Goal: Find contact information

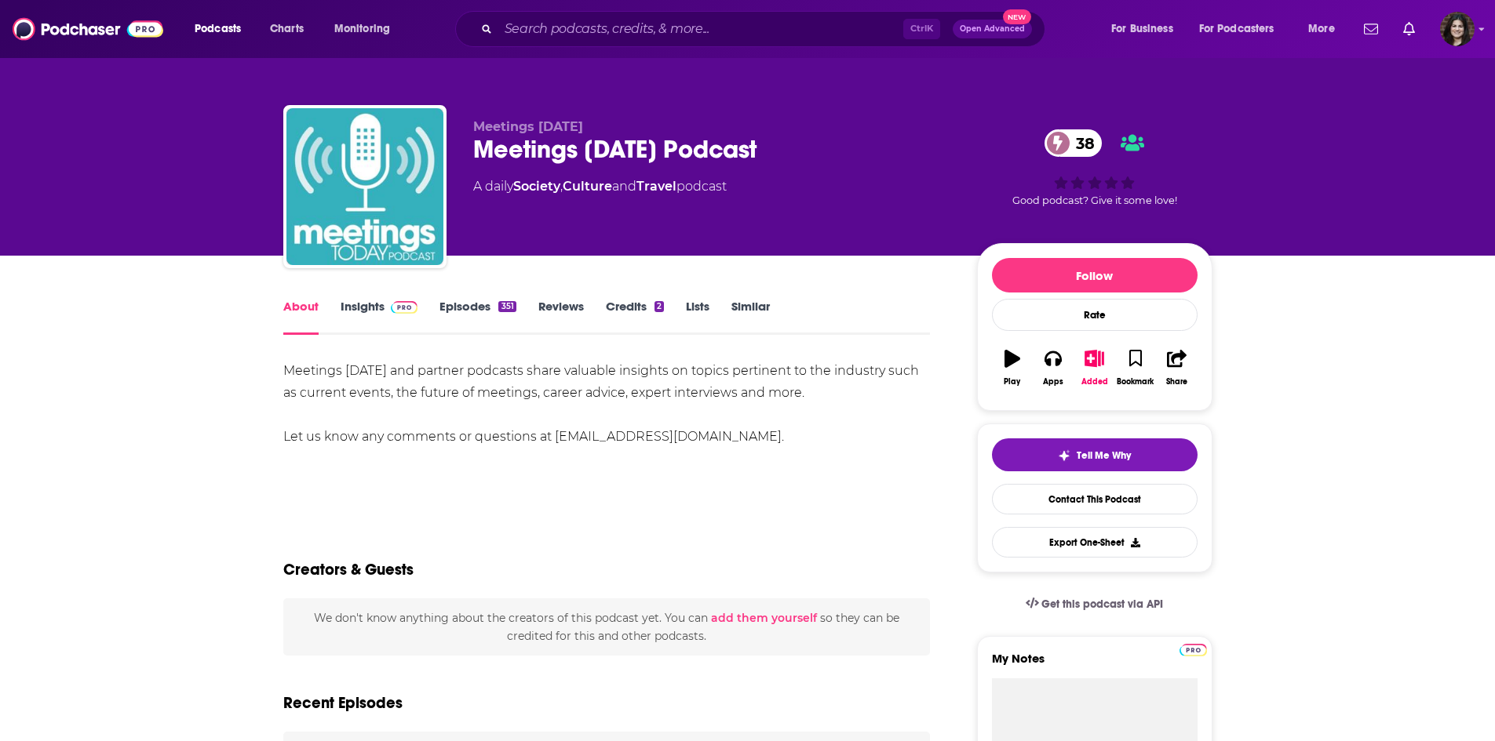
click at [371, 312] on link "Insights" at bounding box center [380, 317] width 78 height 36
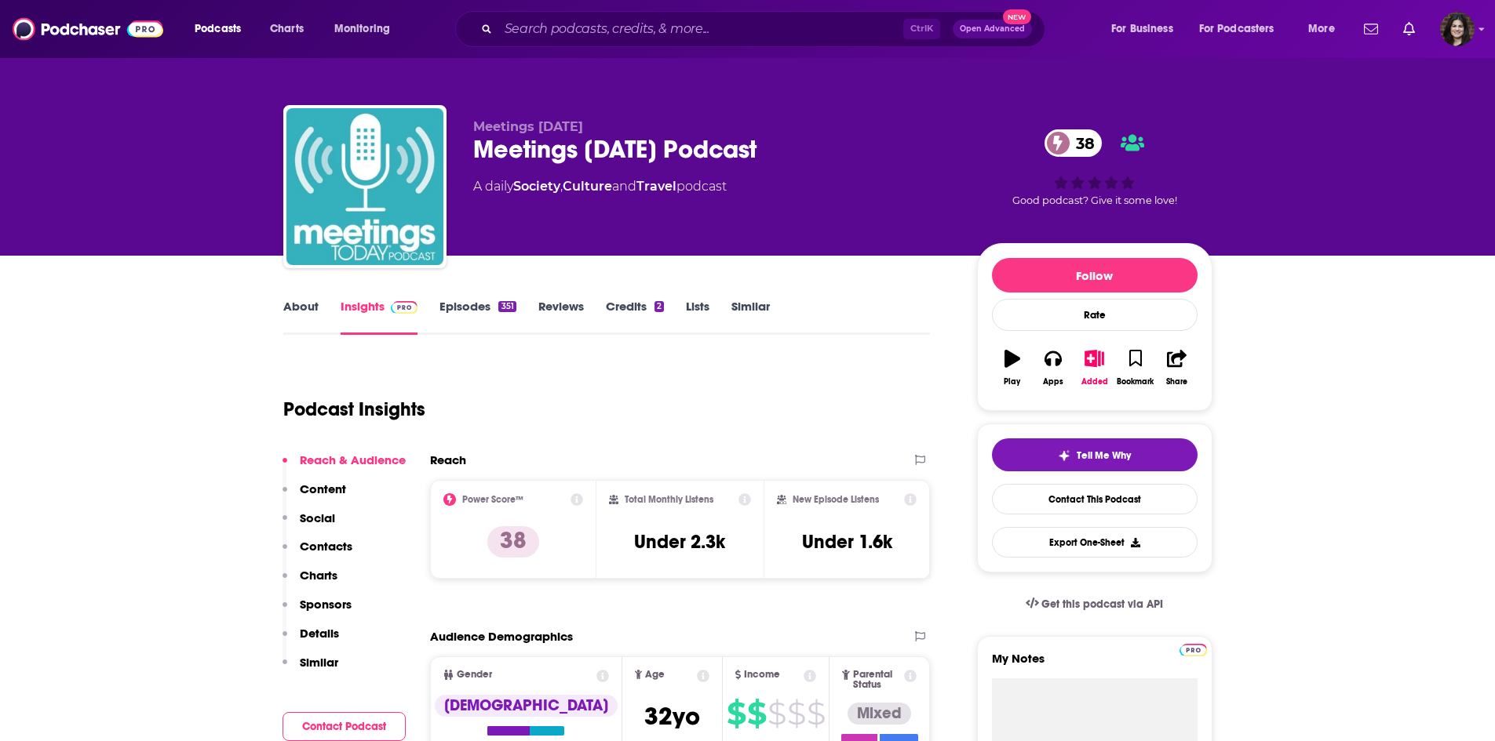
click at [454, 312] on link "Episodes 351" at bounding box center [477, 317] width 76 height 36
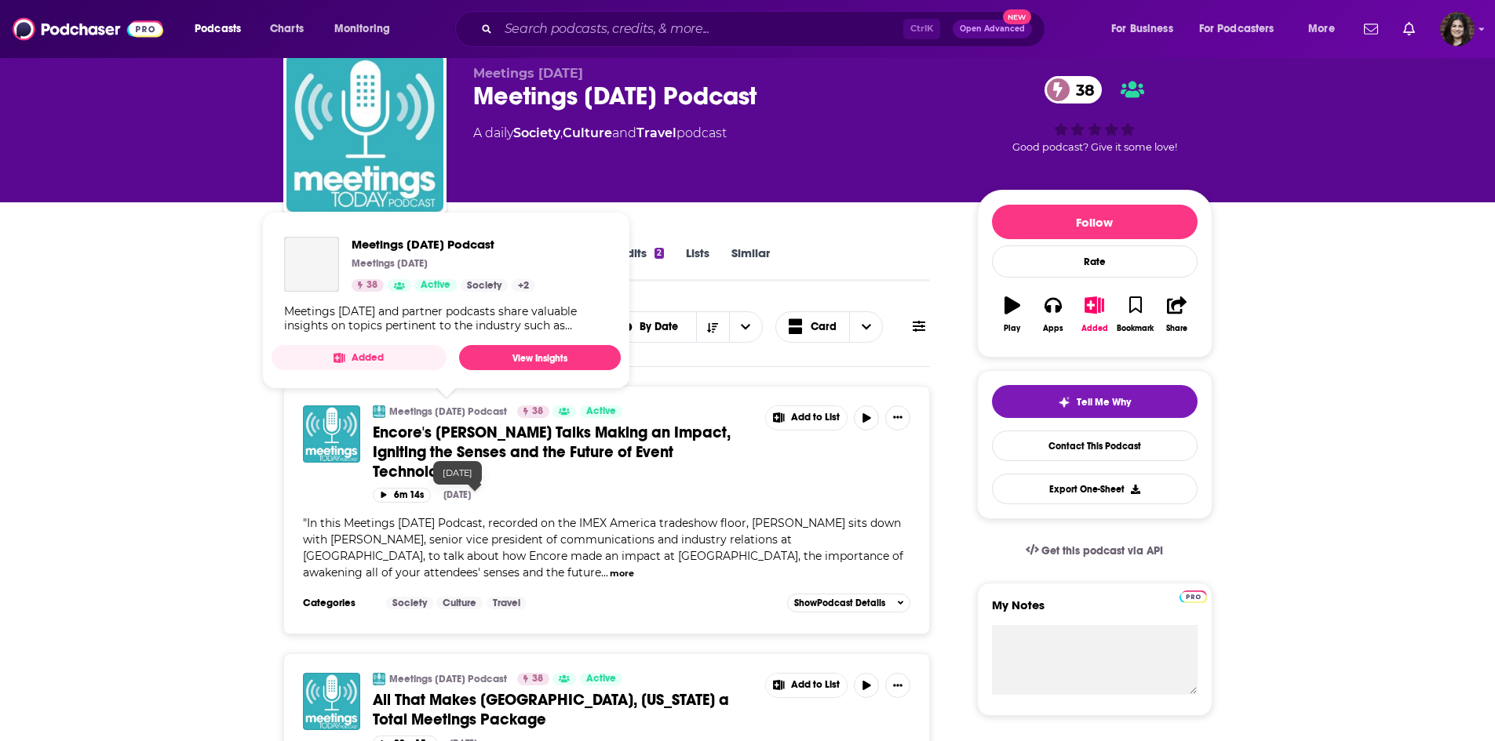
scroll to position [78, 0]
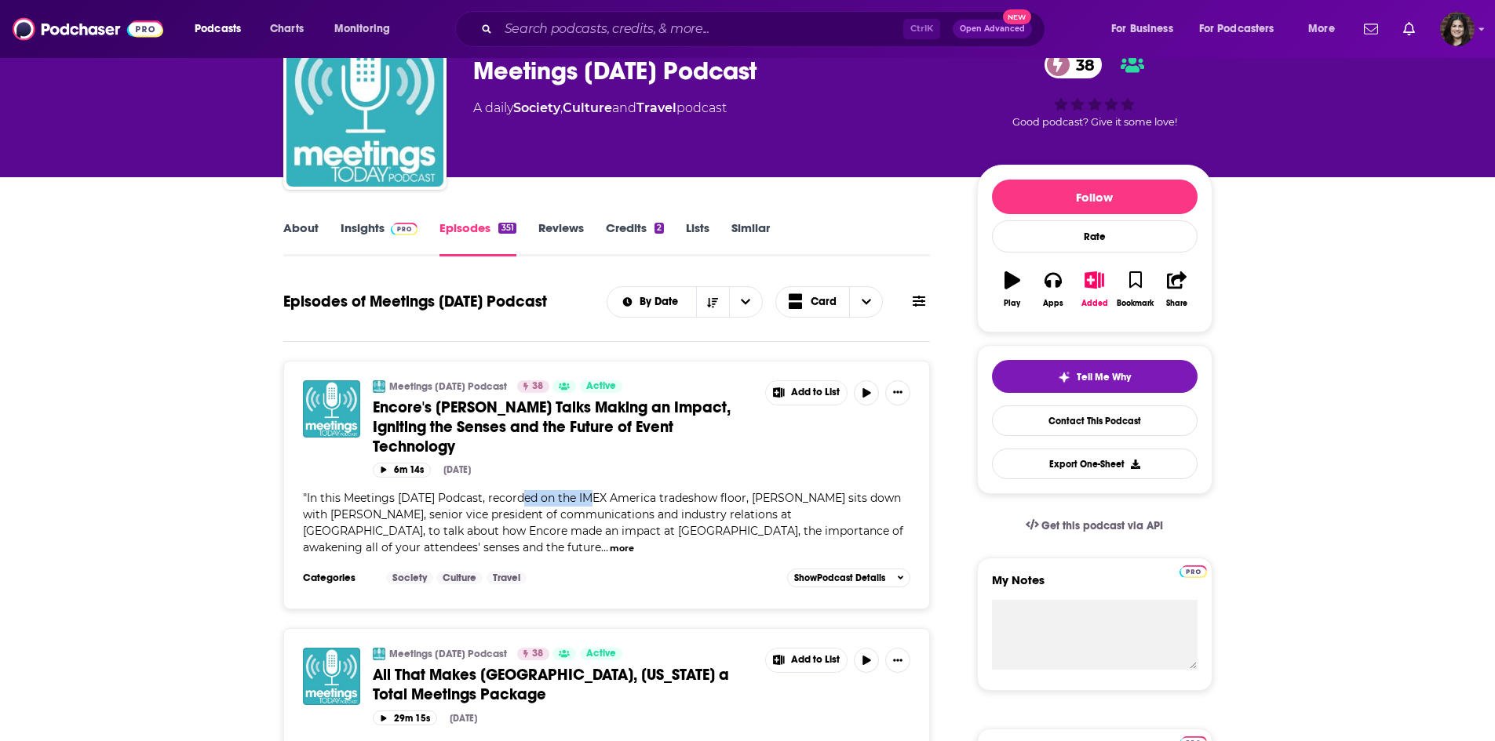
drag, startPoint x: 528, startPoint y: 485, endPoint x: 599, endPoint y: 501, distance: 72.3
click at [599, 501] on div "Meetings [DATE] Podcast 38 Active Encore's [PERSON_NAME] Talks Making an Impact…" at bounding box center [607, 474] width 608 height 186
click at [599, 501] on span "In this Meetings [DATE] Podcast, recorded on the IMEX America tradeshow floor, …" at bounding box center [603, 523] width 600 height 64
drag, startPoint x: 418, startPoint y: 512, endPoint x: 413, endPoint y: 497, distance: 16.6
click at [337, 507] on span "In this Meetings [DATE] Podcast, recorded on the IMEX America tradeshow floor, …" at bounding box center [603, 523] width 600 height 64
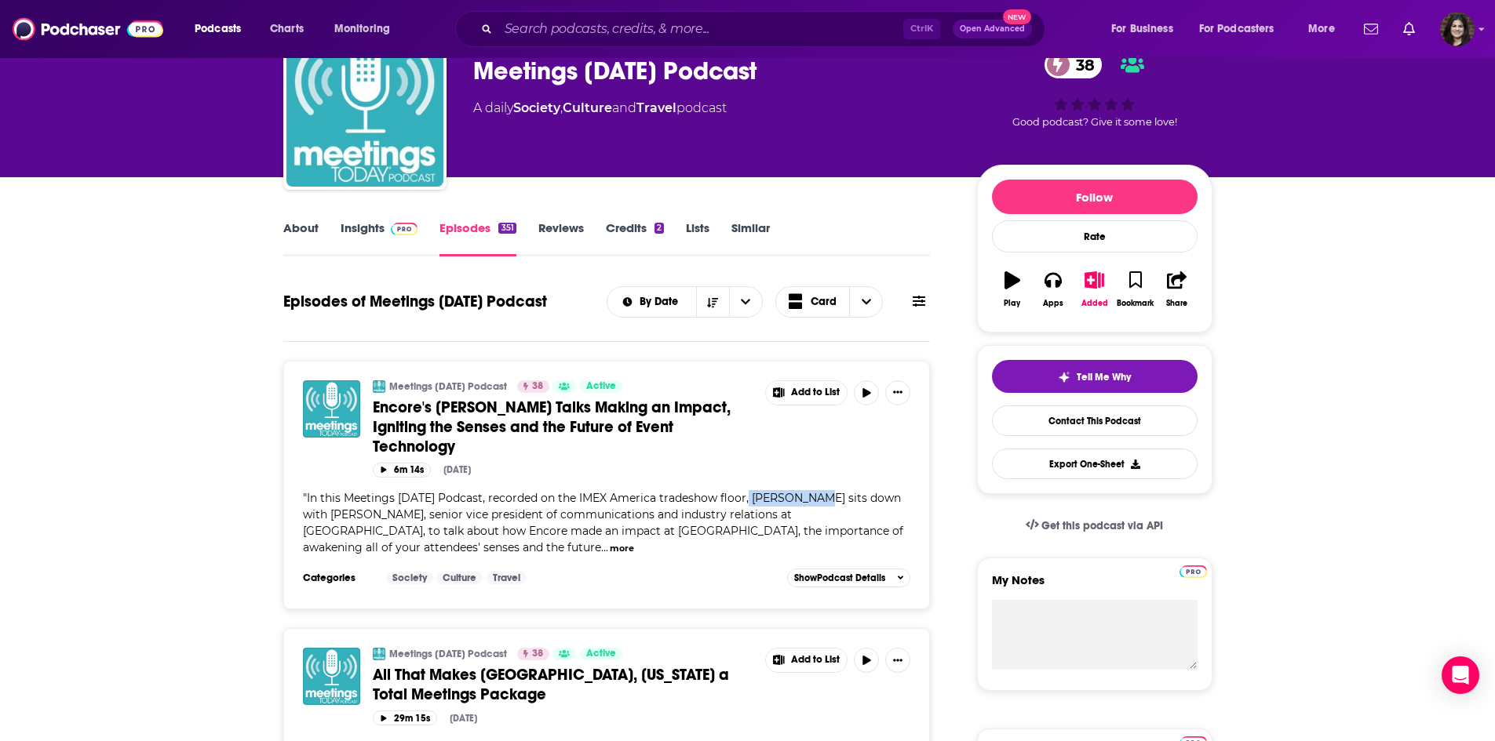
drag, startPoint x: 814, startPoint y: 494, endPoint x: 745, endPoint y: 496, distance: 69.1
click at [745, 496] on span "In this Meetings [DATE] Podcast, recorded on the IMEX America tradeshow floor, …" at bounding box center [603, 523] width 600 height 64
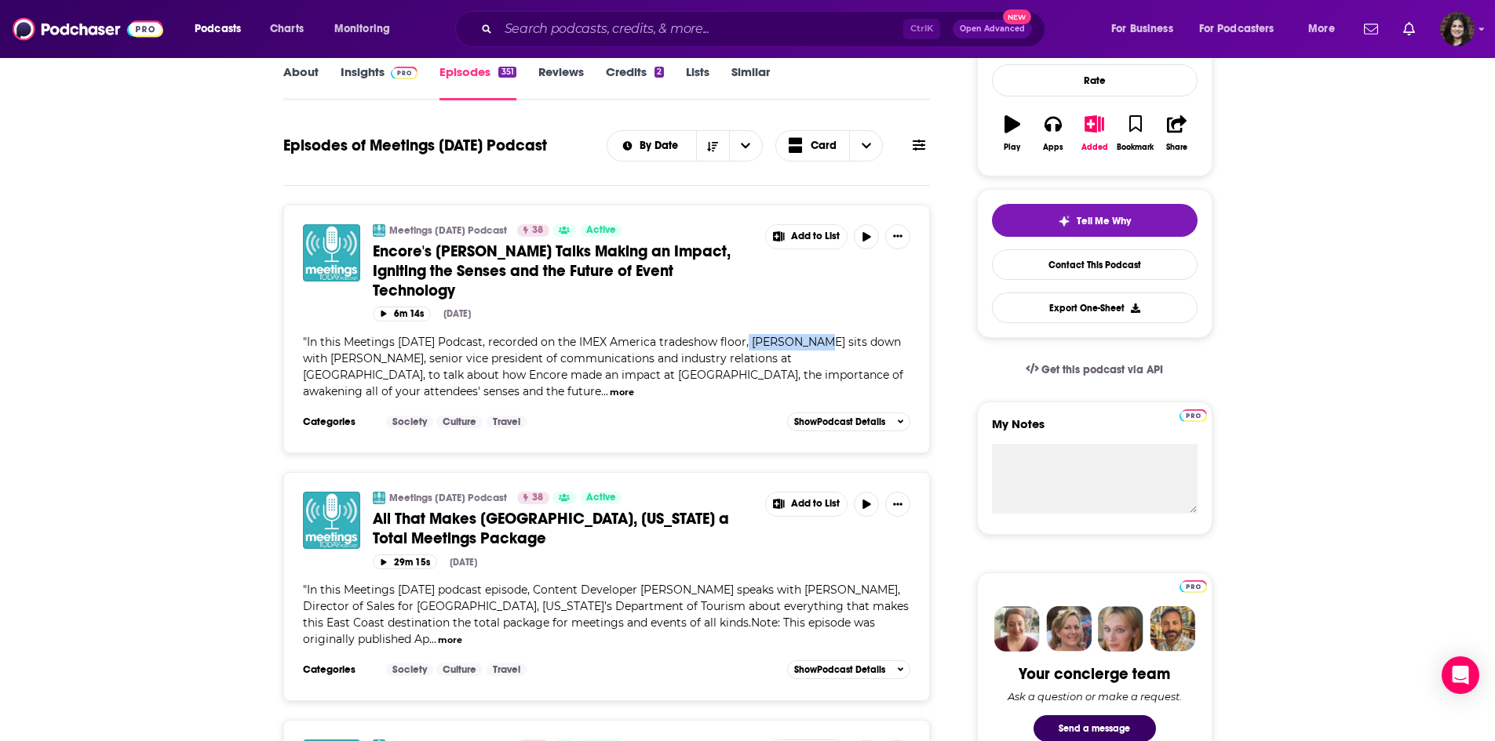
scroll to position [235, 0]
copy span "[PERSON_NAME]"
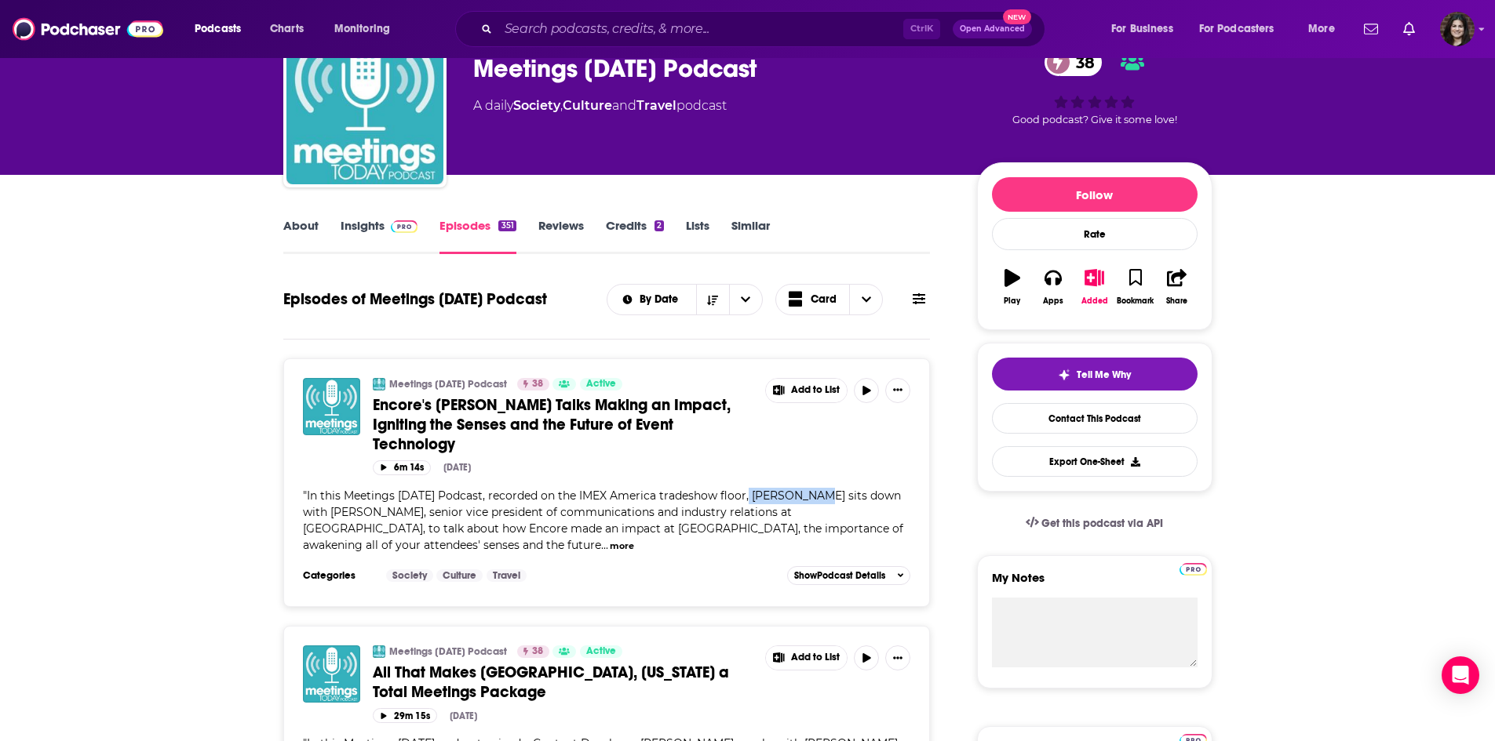
scroll to position [0, 0]
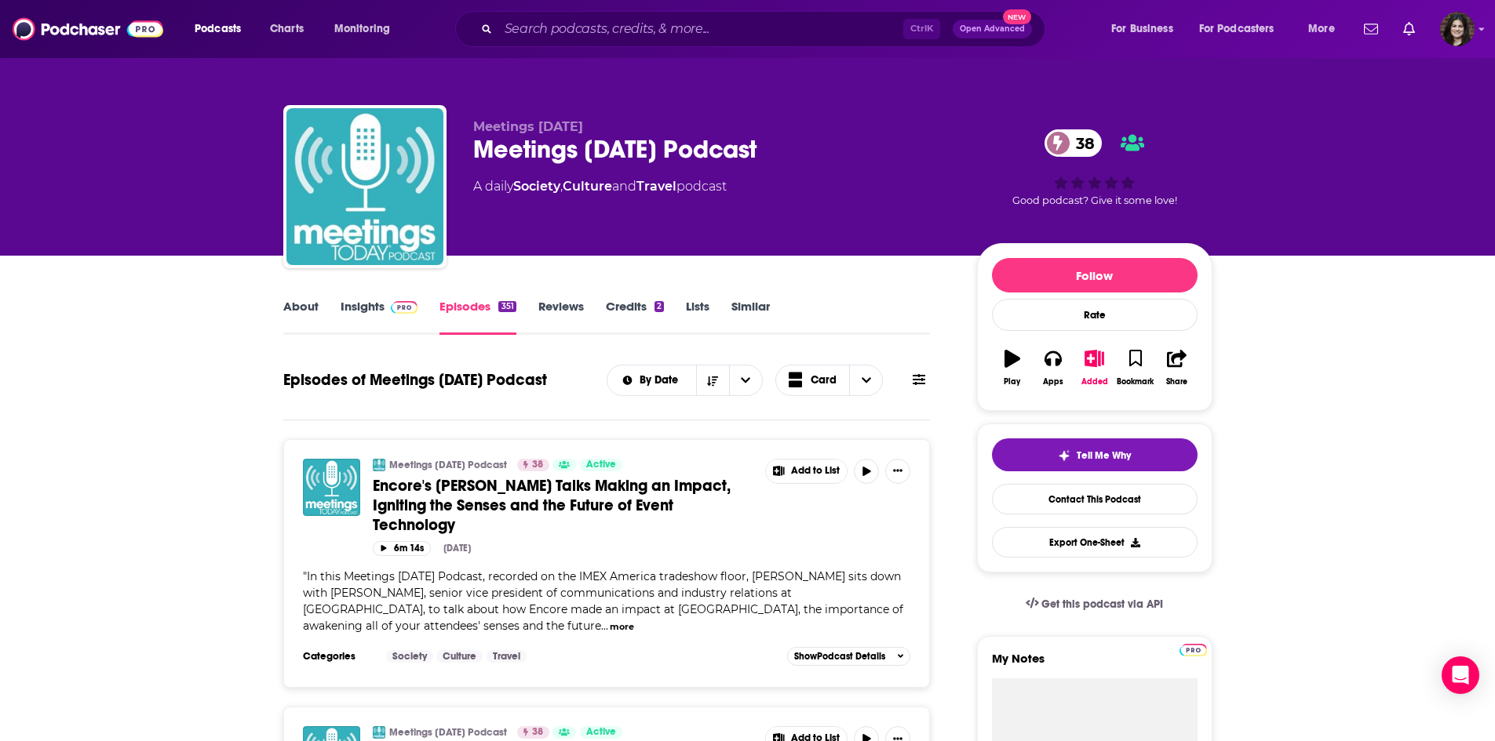
click at [850, 173] on div "Meetings [DATE] Meetings [DATE] Podcast 38 A daily Society , Culture and Travel…" at bounding box center [712, 182] width 479 height 126
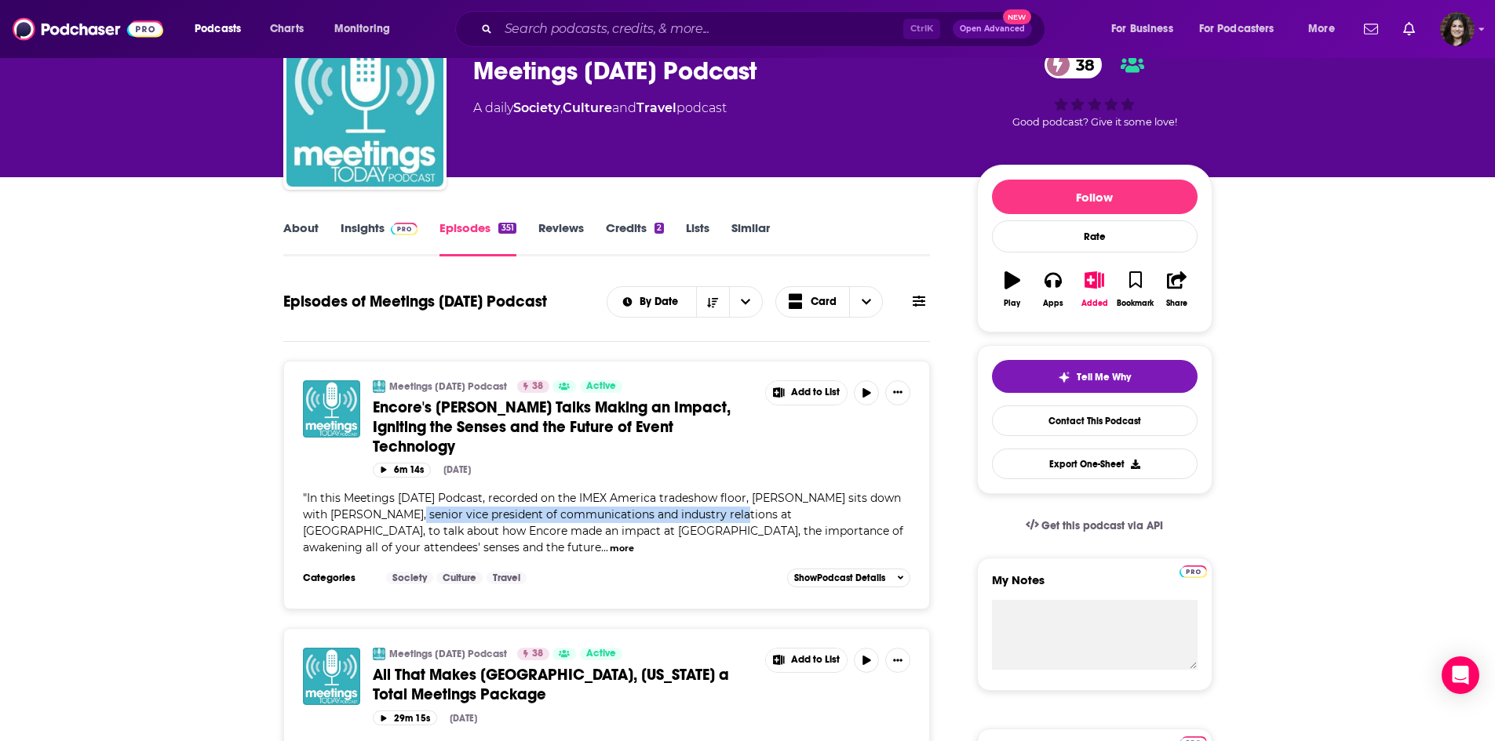
drag, startPoint x: 413, startPoint y: 516, endPoint x: 731, endPoint y: 512, distance: 317.8
click at [731, 512] on span "In this Meetings [DATE] Podcast, recorded on the IMEX America tradeshow floor, …" at bounding box center [603, 523] width 600 height 64
click at [535, 528] on span "In this Meetings [DATE] Podcast, recorded on the IMEX America tradeshow floor, …" at bounding box center [603, 523] width 600 height 64
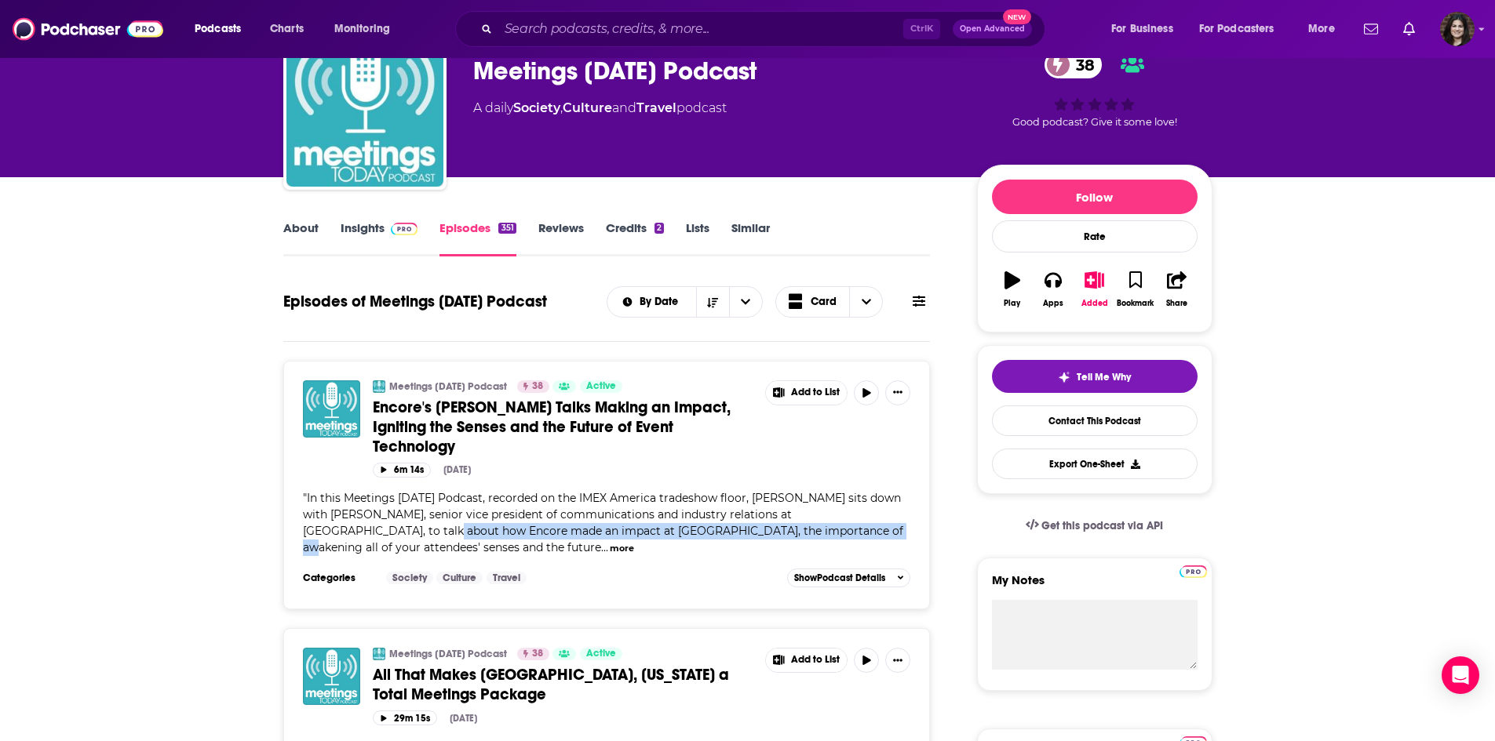
drag, startPoint x: 322, startPoint y: 530, endPoint x: 752, endPoint y: 534, distance: 430.8
click at [752, 534] on span "In this Meetings [DATE] Podcast, recorded on the IMEX America tradeshow floor, …" at bounding box center [603, 523] width 600 height 64
click at [610, 544] on button "more" at bounding box center [622, 548] width 24 height 13
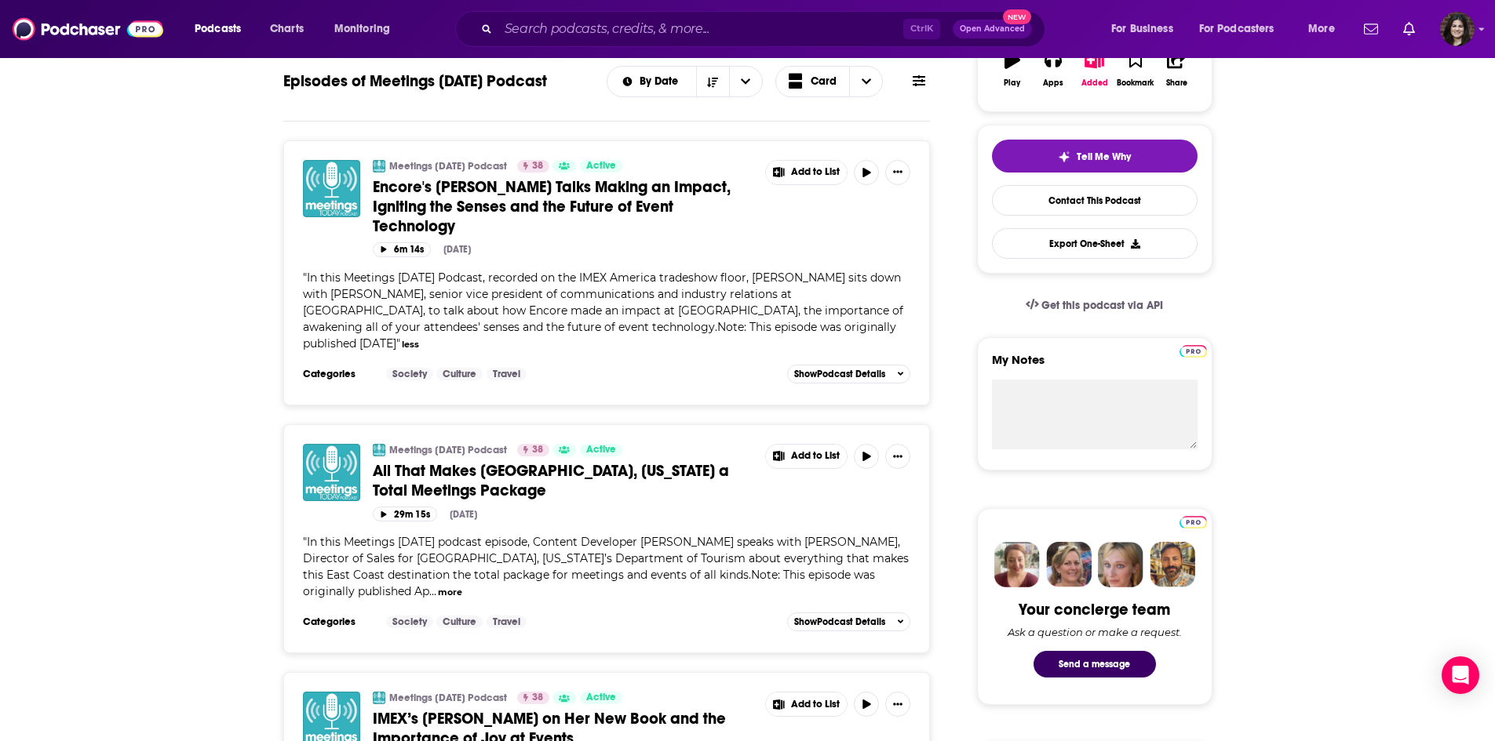
scroll to position [392, 0]
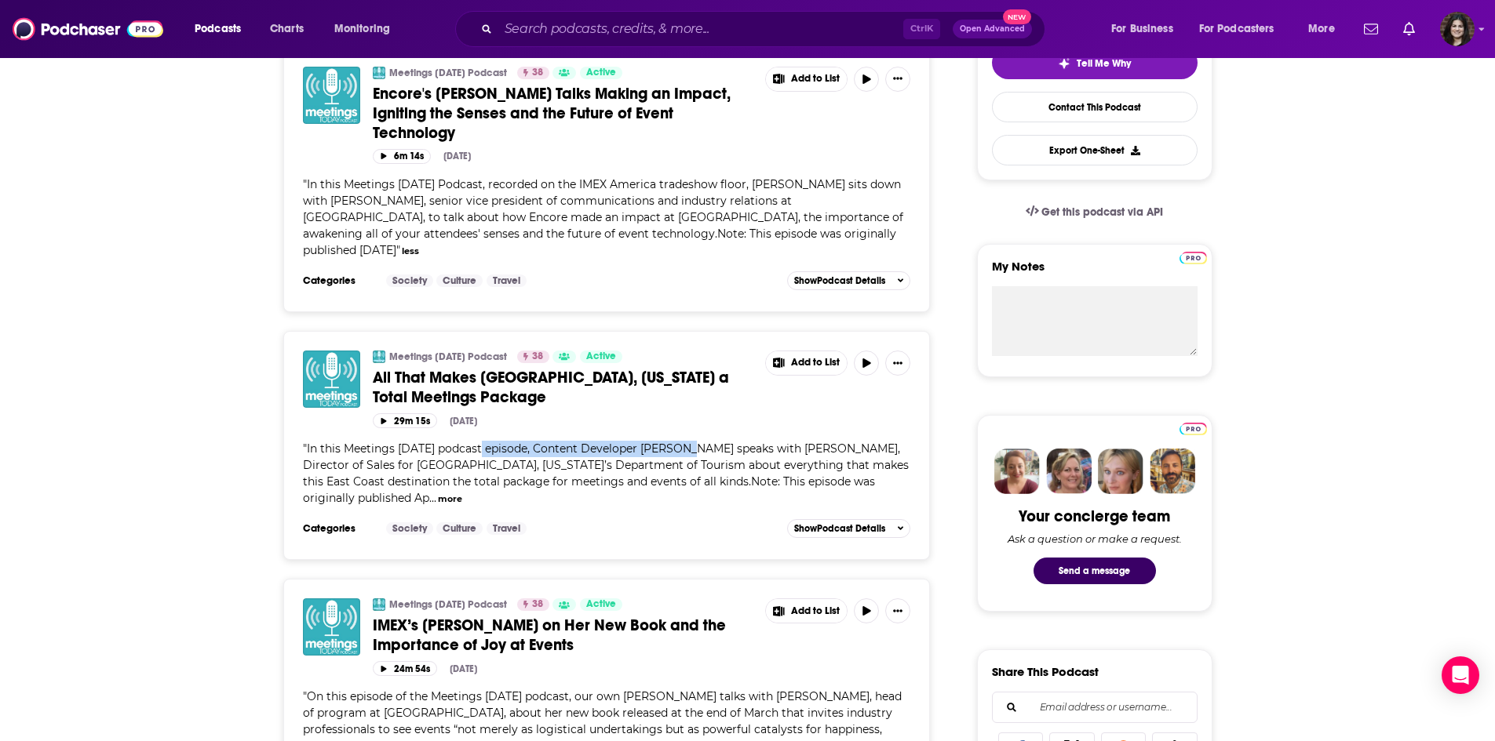
drag, startPoint x: 535, startPoint y: 435, endPoint x: 686, endPoint y: 436, distance: 150.7
click at [686, 442] on span "In this Meetings [DATE] podcast episode, Content Developer [PERSON_NAME] speaks…" at bounding box center [606, 474] width 606 height 64
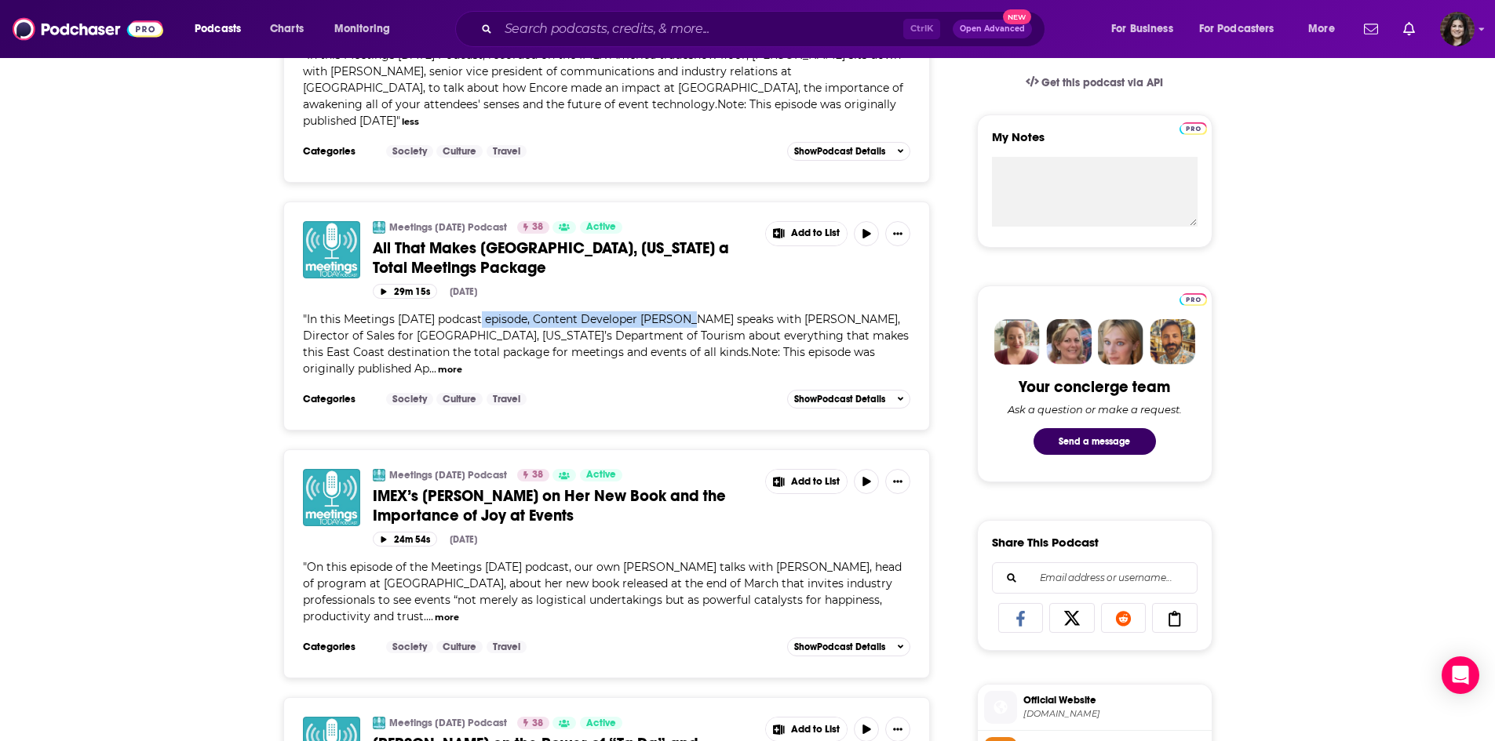
scroll to position [549, 0]
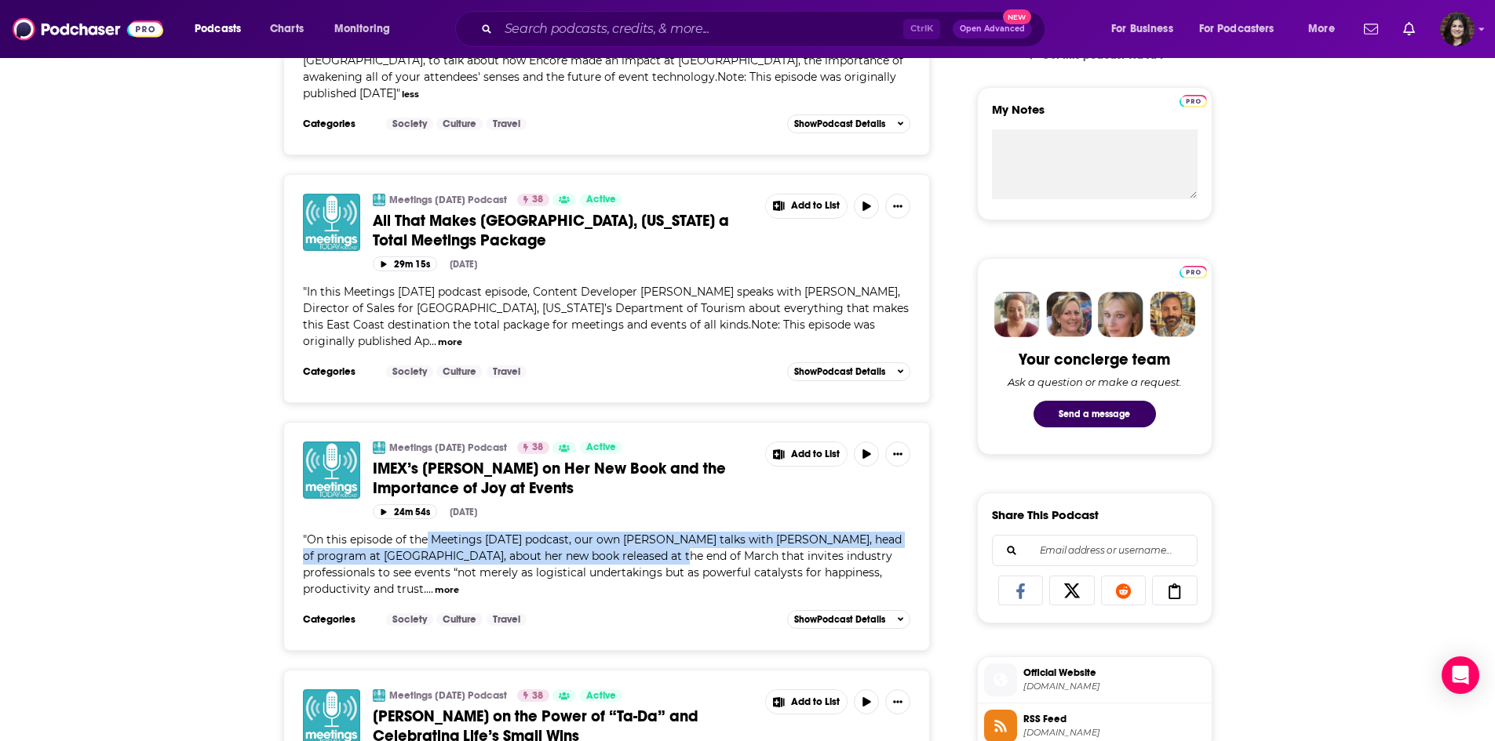
drag, startPoint x: 489, startPoint y: 537, endPoint x: 671, endPoint y: 538, distance: 182.0
click at [671, 538] on div "" On this episode of the Meetings [DATE] podcast, our own [PERSON_NAME] talks w…" at bounding box center [607, 565] width 608 height 66
click at [671, 538] on span "On this episode of the Meetings [DATE] podcast, our own [PERSON_NAME] talks wit…" at bounding box center [602, 565] width 599 height 64
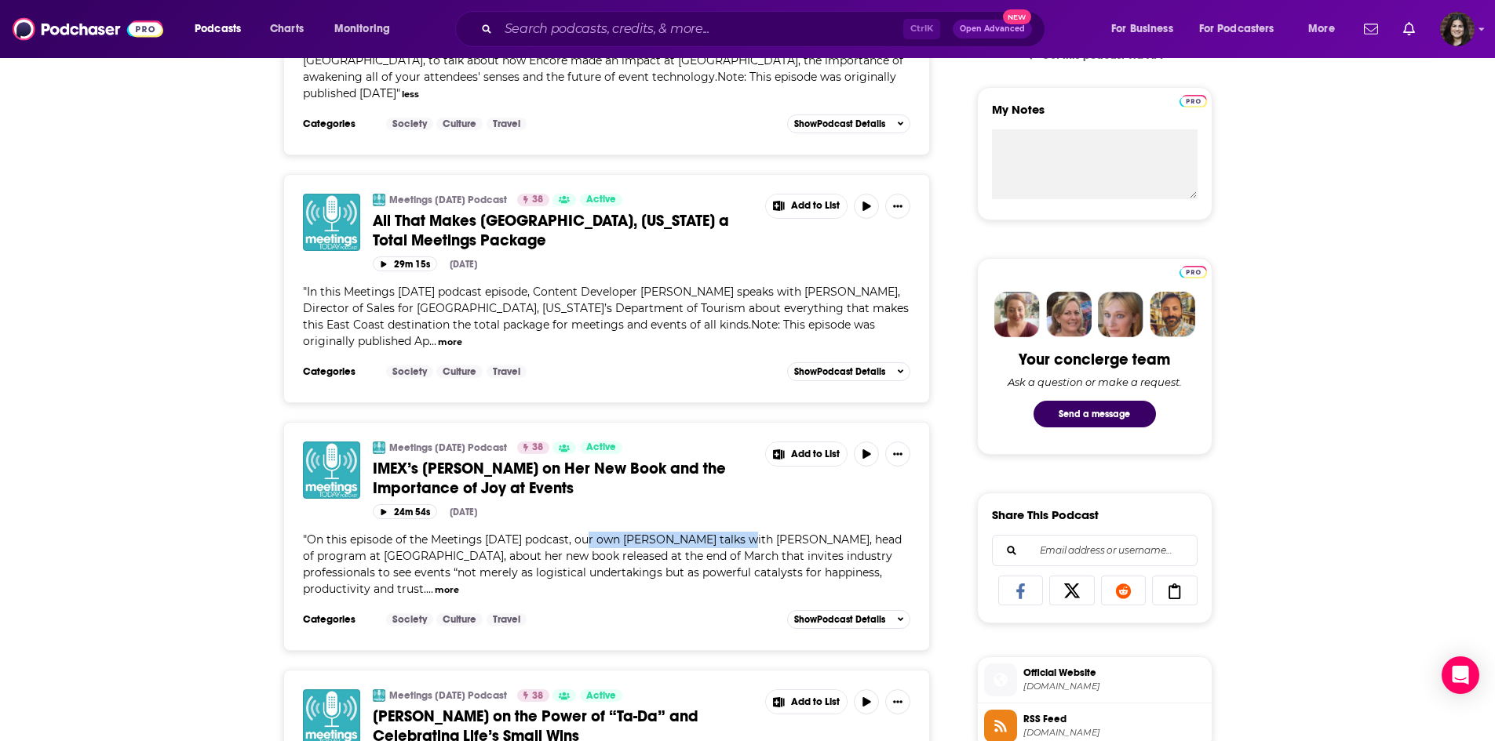
drag, startPoint x: 588, startPoint y: 521, endPoint x: 735, endPoint y: 519, distance: 146.7
click at [735, 533] on span "On this episode of the Meetings [DATE] podcast, our own [PERSON_NAME] talks wit…" at bounding box center [602, 565] width 599 height 64
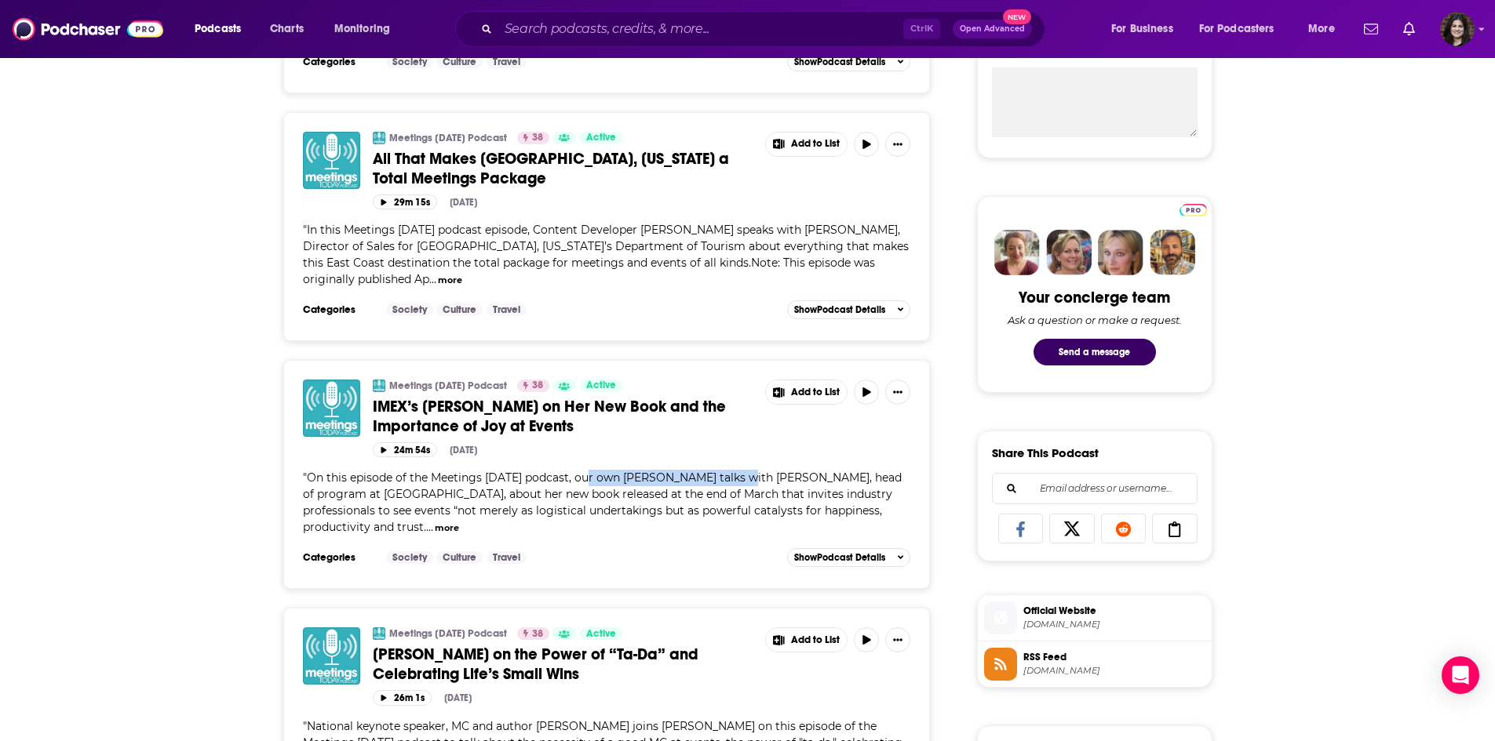
scroll to position [706, 0]
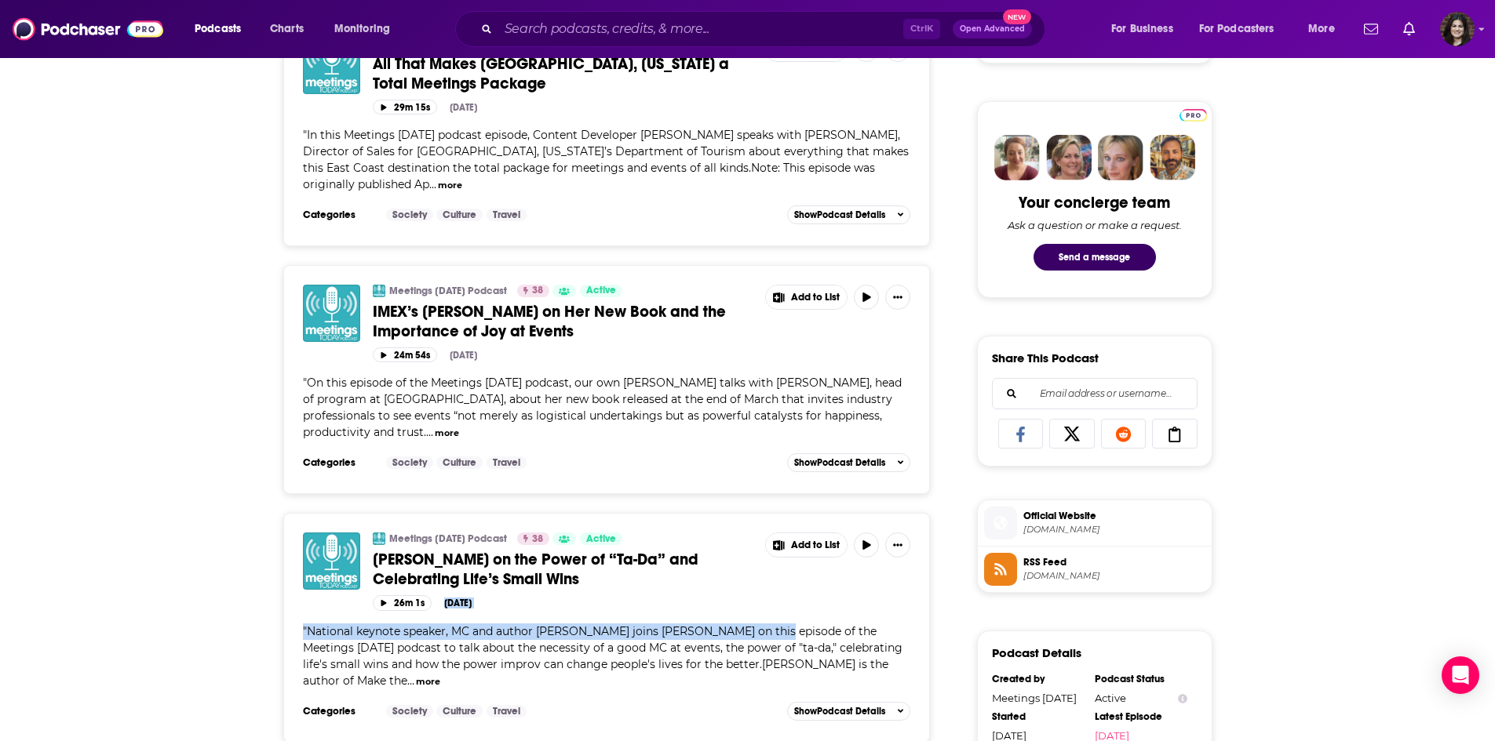
drag, startPoint x: 445, startPoint y: 598, endPoint x: 749, endPoint y: 603, distance: 304.5
click at [749, 603] on div "Meetings [DATE] Podcast 38 Active [PERSON_NAME] on the Power of “Ta-Da” and Cel…" at bounding box center [607, 616] width 608 height 166
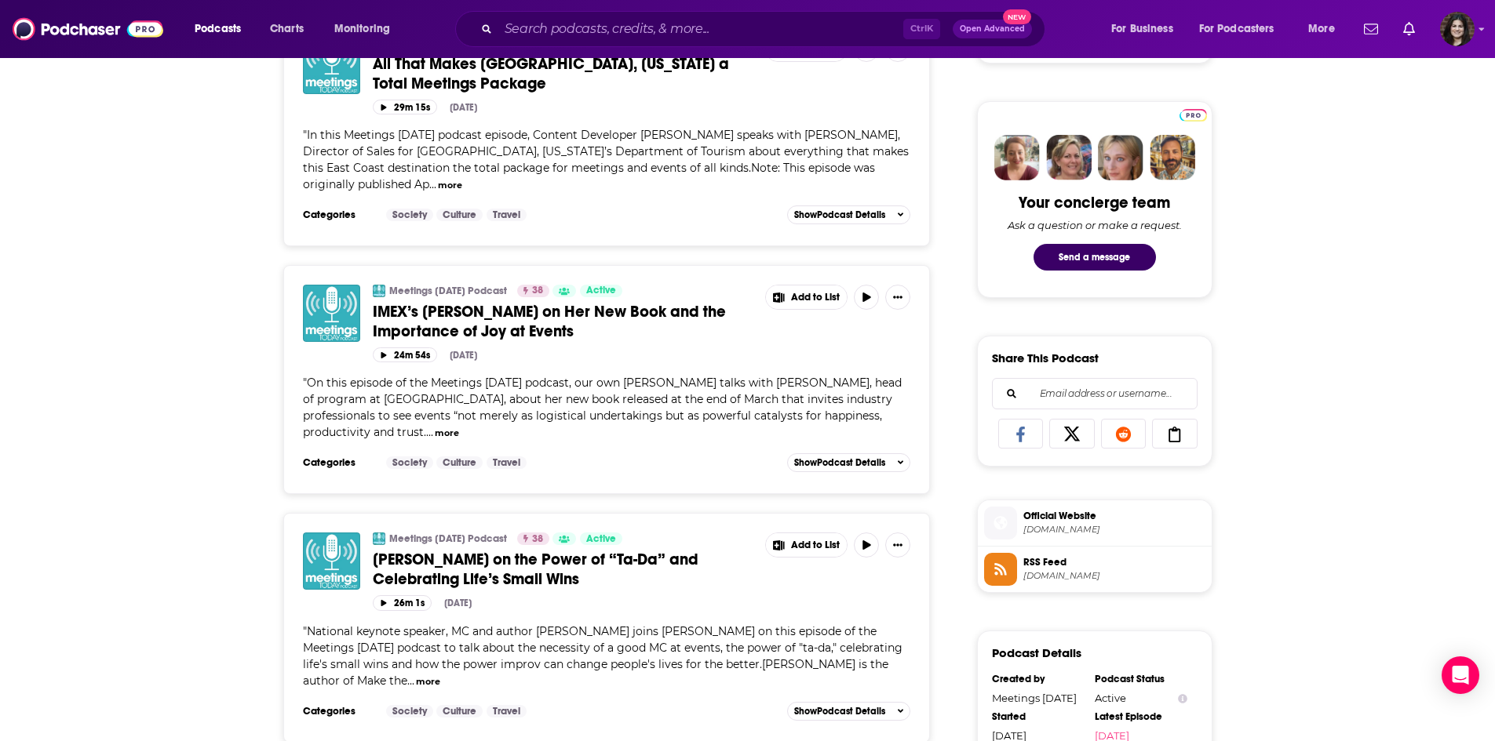
click at [638, 625] on span "National keynote speaker, MC and author [PERSON_NAME] joins [PERSON_NAME] on th…" at bounding box center [602, 657] width 599 height 64
drag, startPoint x: 551, startPoint y: 621, endPoint x: 952, endPoint y: 607, distance: 401.2
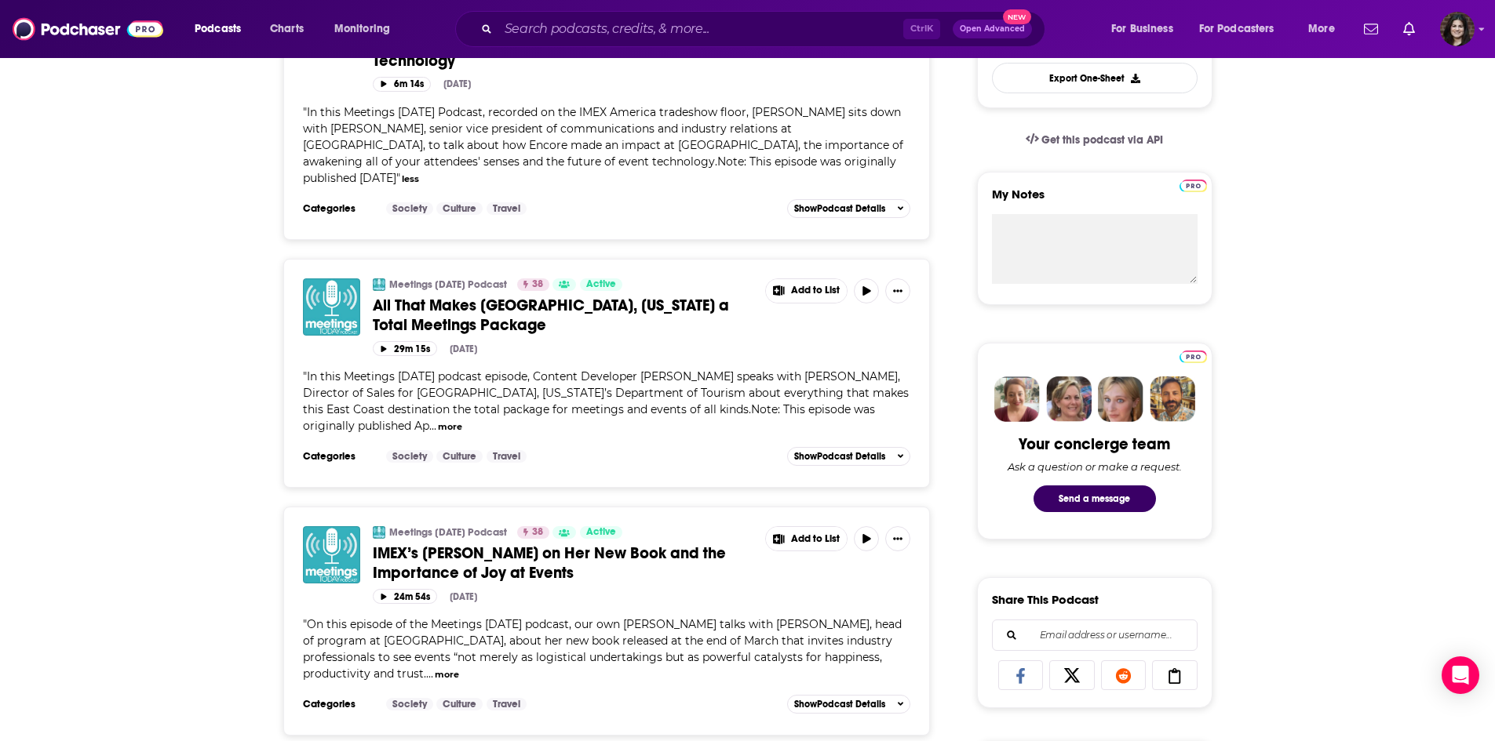
scroll to position [235, 0]
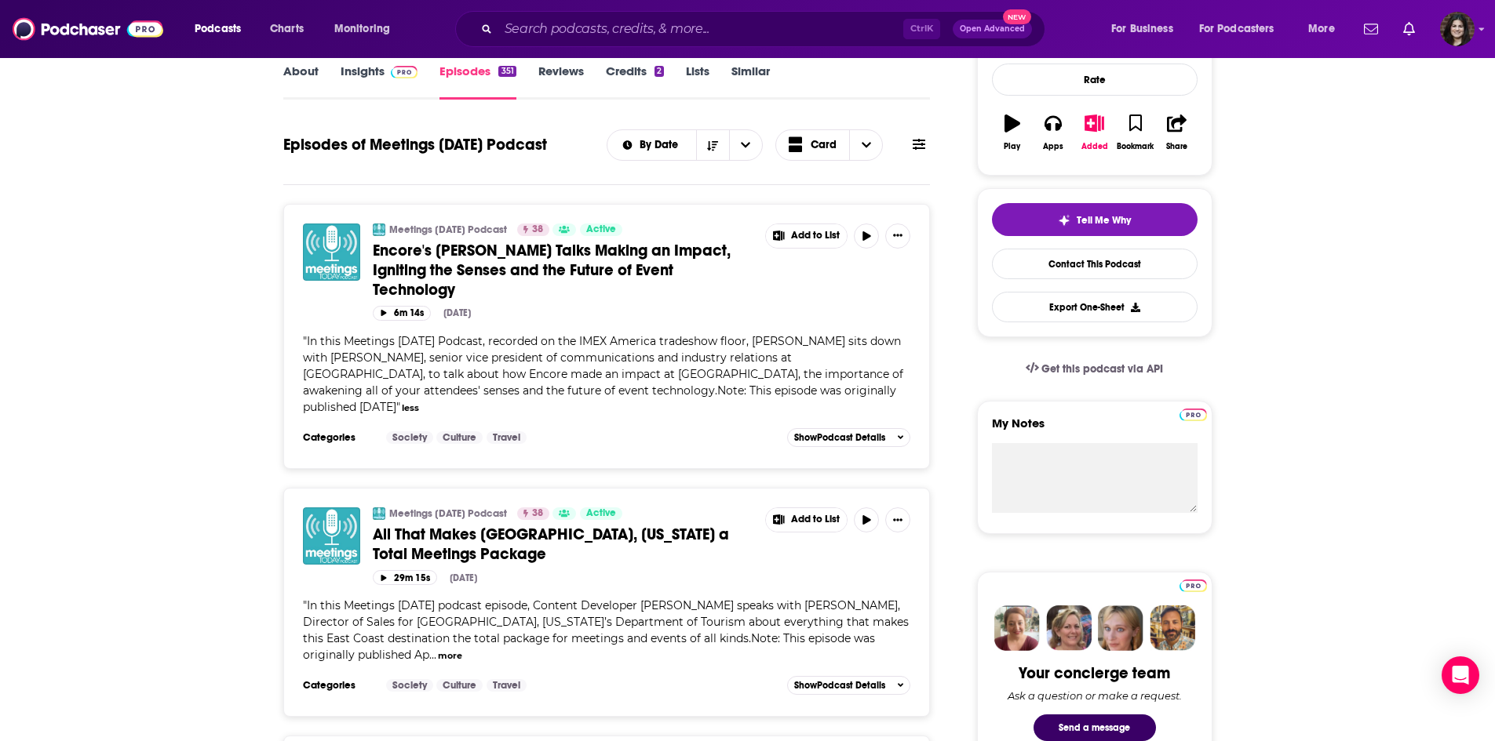
click at [412, 355] on span "In this Meetings [DATE] Podcast, recorded on the IMEX America tradeshow floor, …" at bounding box center [603, 374] width 600 height 80
drag, startPoint x: 413, startPoint y: 355, endPoint x: 279, endPoint y: 357, distance: 134.2
copy span "[PERSON_NAME],"
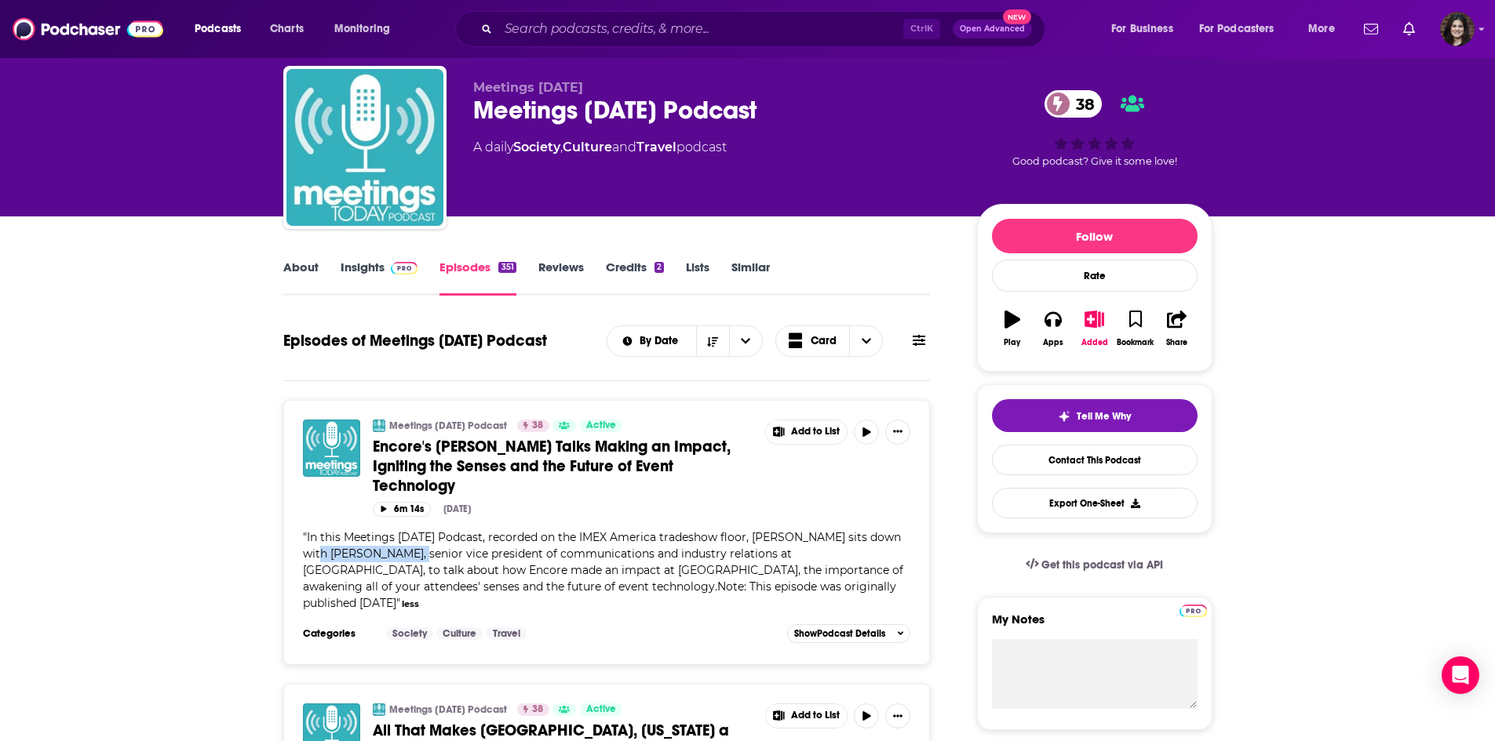
scroll to position [0, 0]
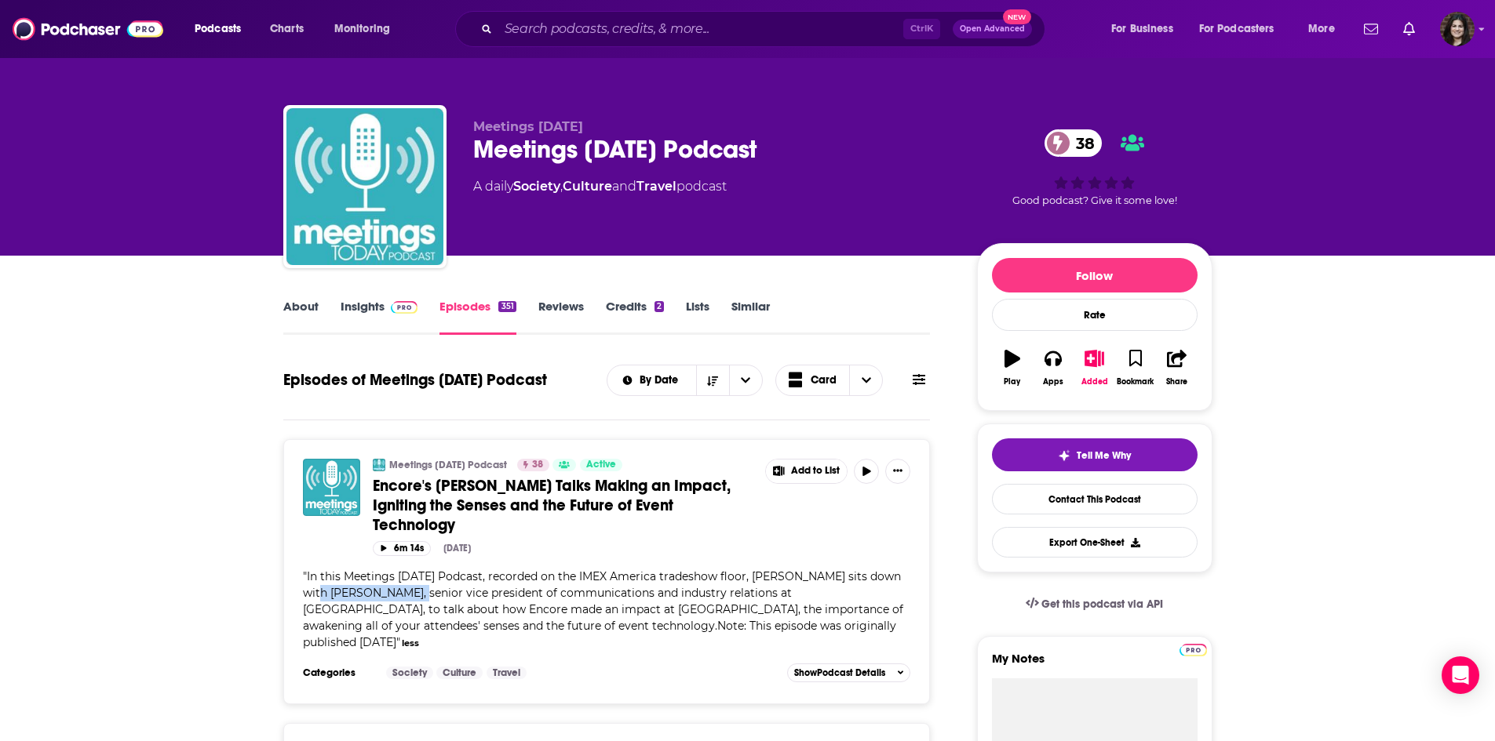
click at [316, 307] on link "About" at bounding box center [300, 317] width 35 height 36
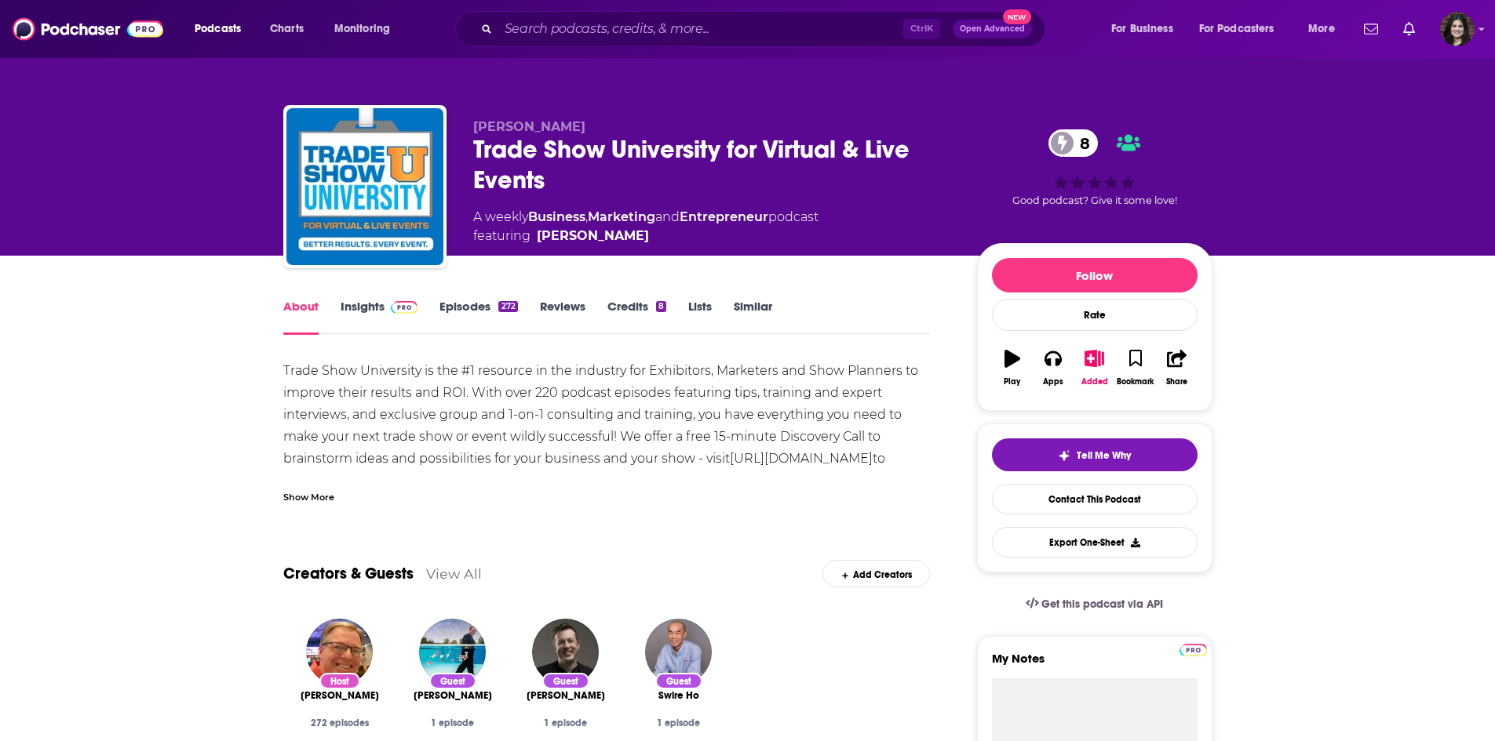
click at [352, 307] on link "Insights" at bounding box center [380, 317] width 78 height 36
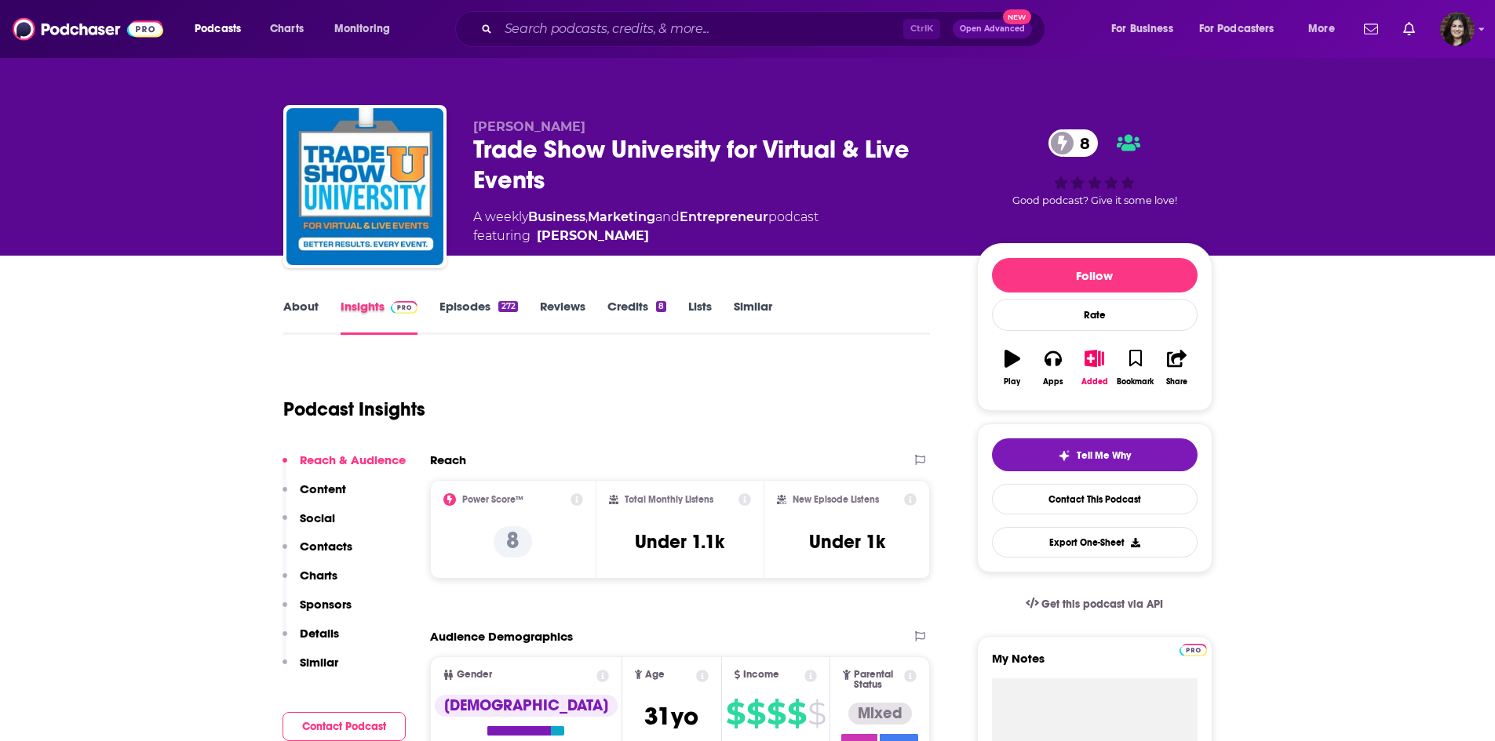
click at [431, 315] on div "Insights" at bounding box center [391, 317] width 100 height 36
click at [454, 318] on link "Episodes 272" at bounding box center [478, 317] width 78 height 36
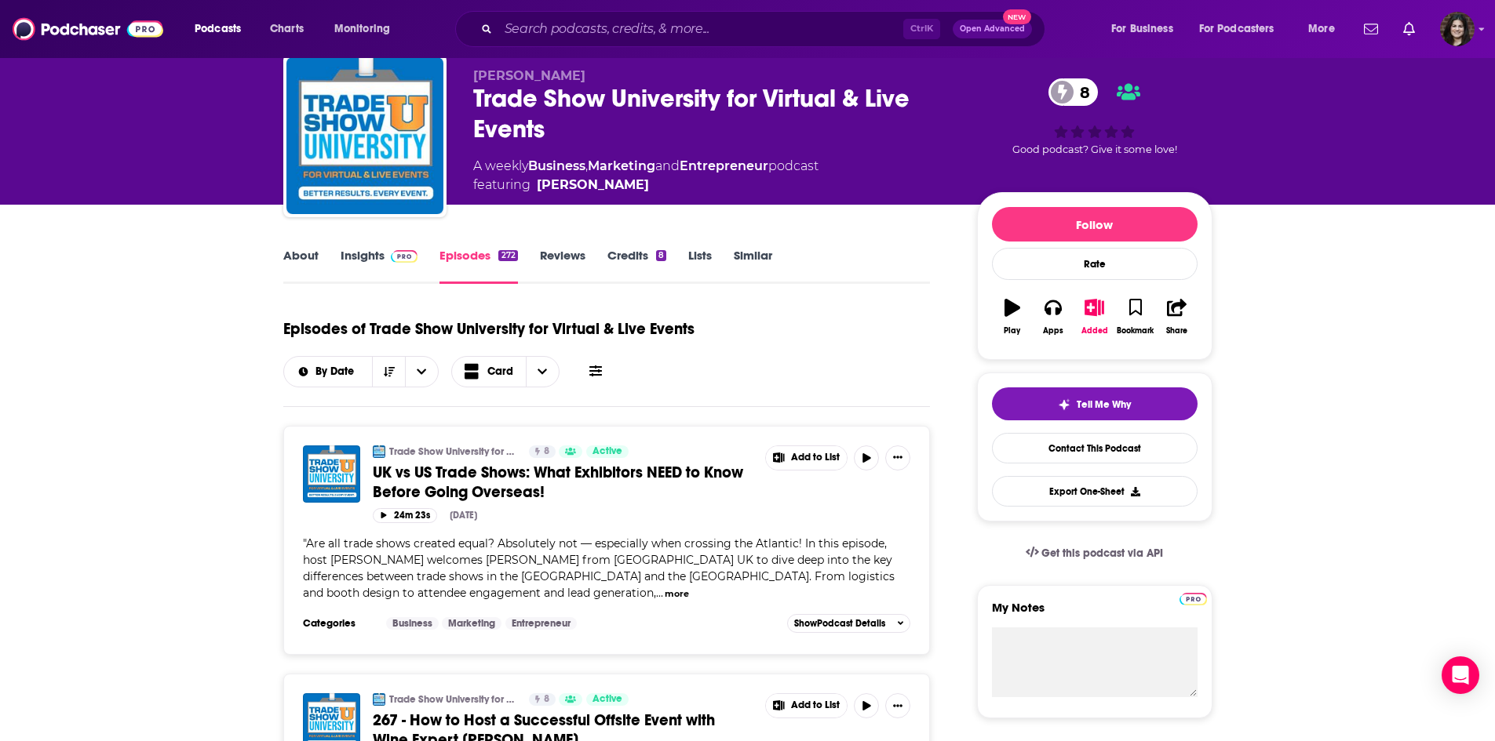
scroll to position [78, 0]
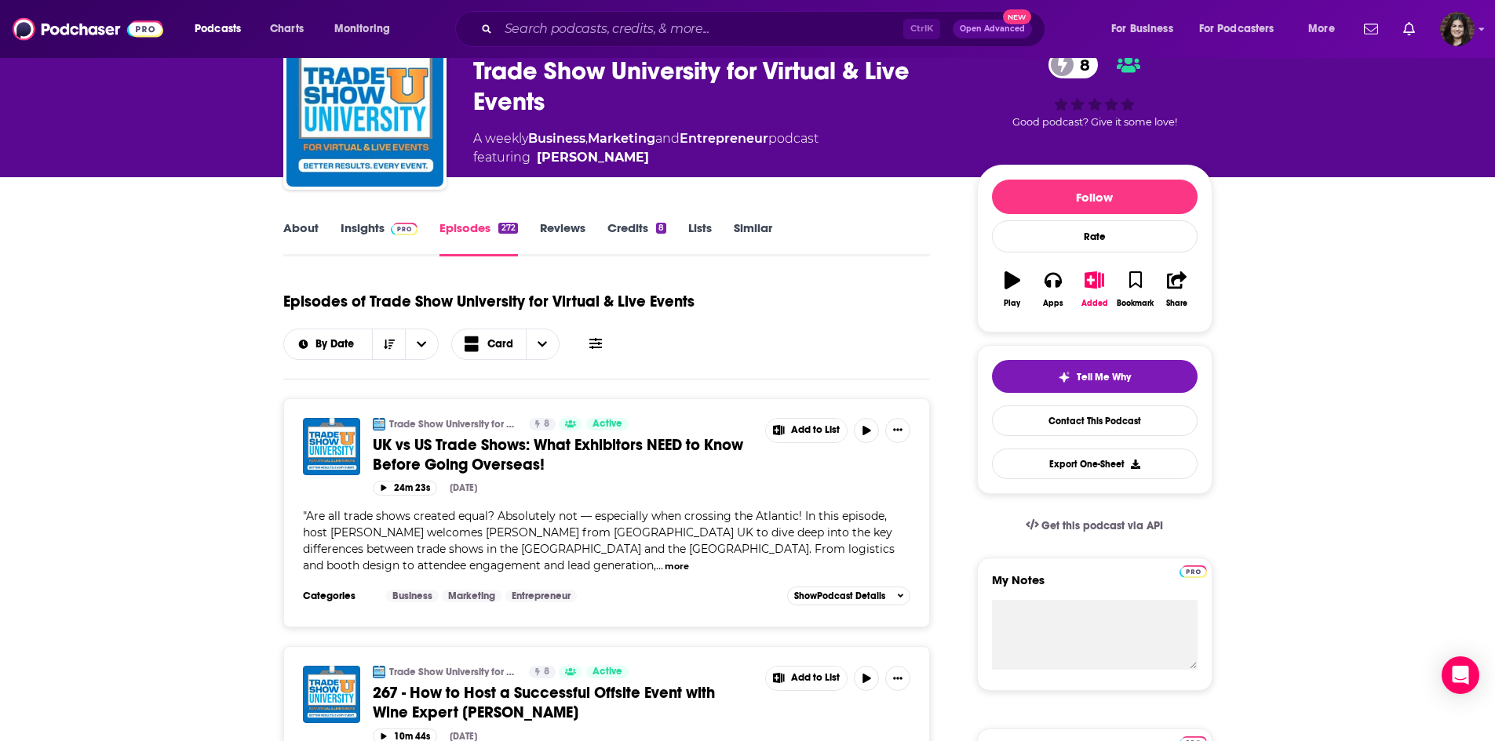
drag, startPoint x: 694, startPoint y: 151, endPoint x: 612, endPoint y: 154, distance: 82.4
click at [612, 154] on span "featuring Jim Cermak" at bounding box center [645, 157] width 345 height 19
copy span "Jim Cermak"
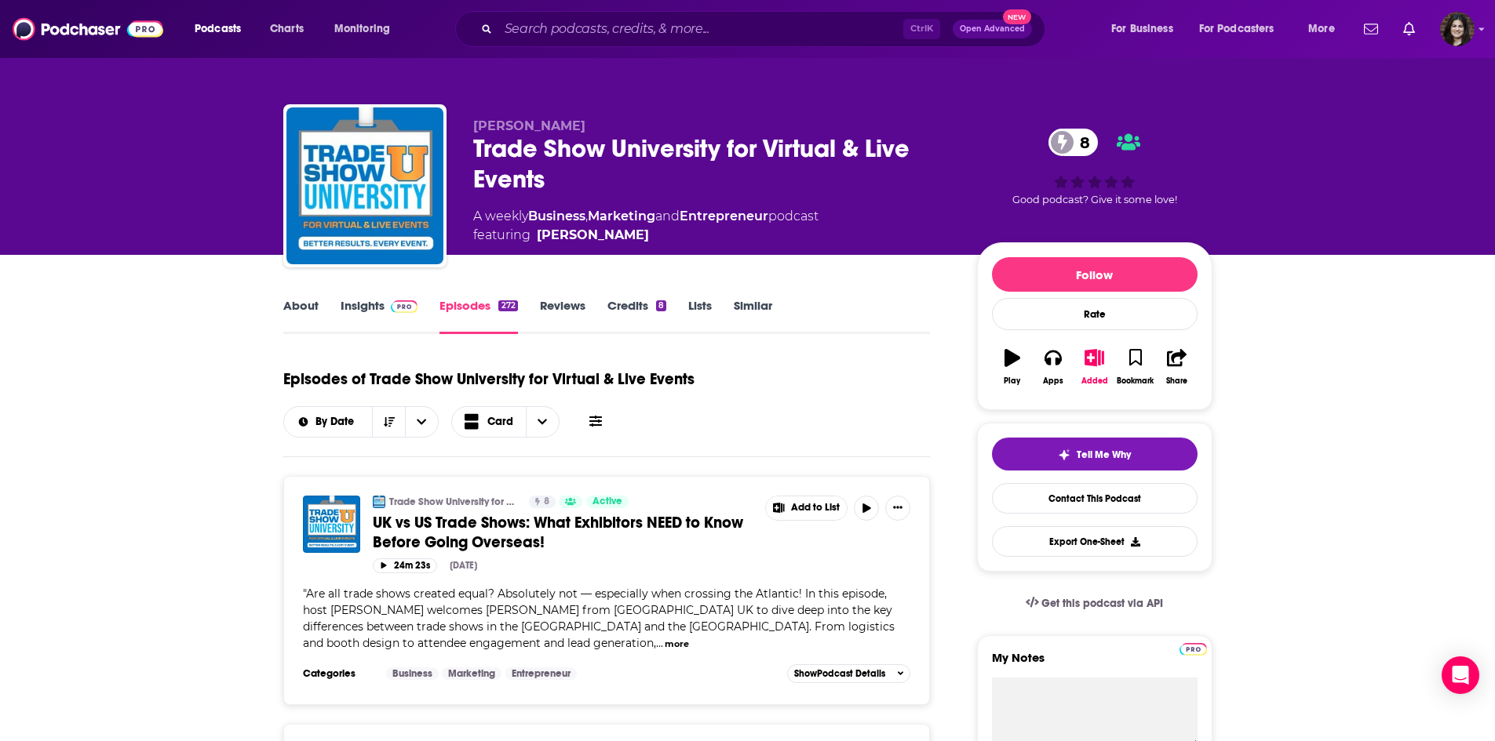
scroll to position [0, 0]
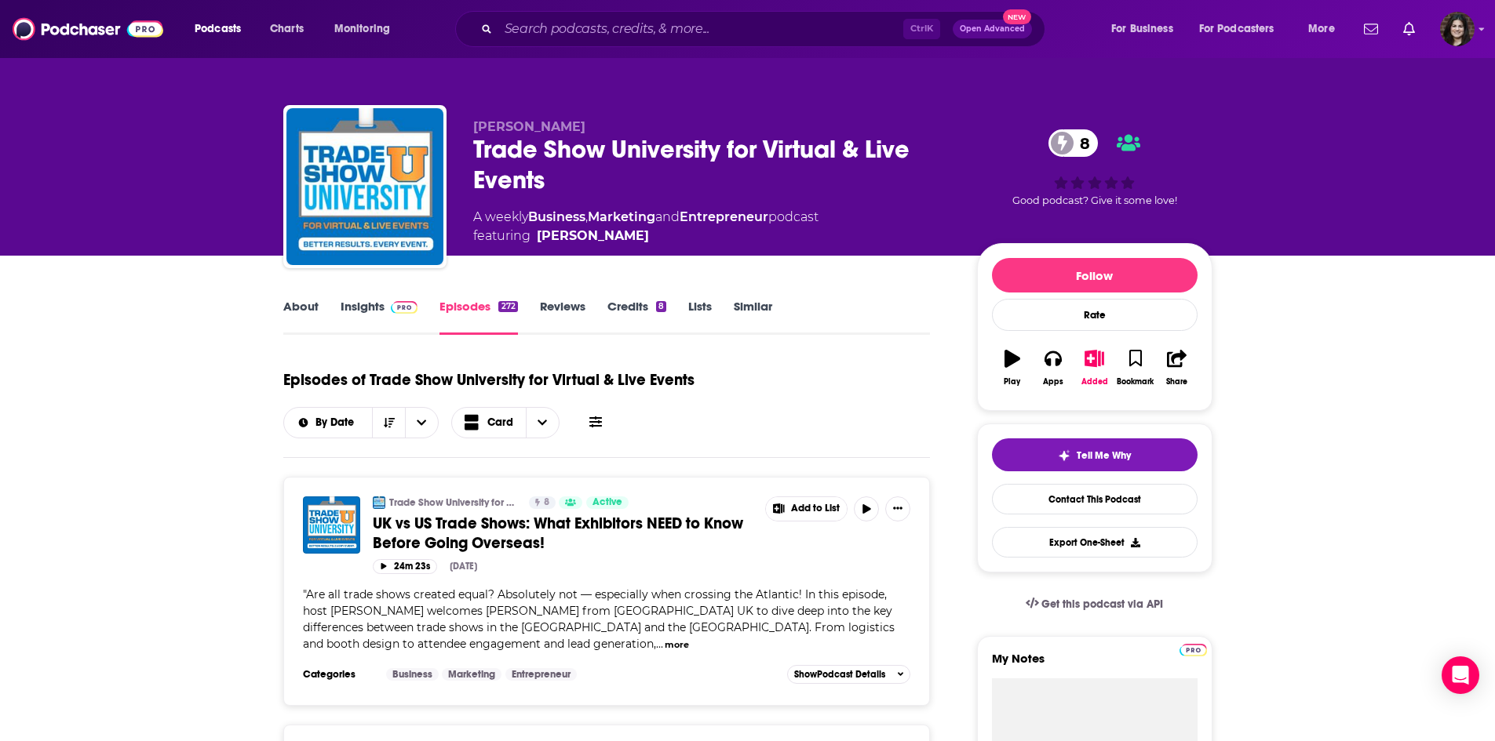
click at [578, 177] on div "Trade Show University for Virtual & Live Events 8" at bounding box center [712, 164] width 479 height 61
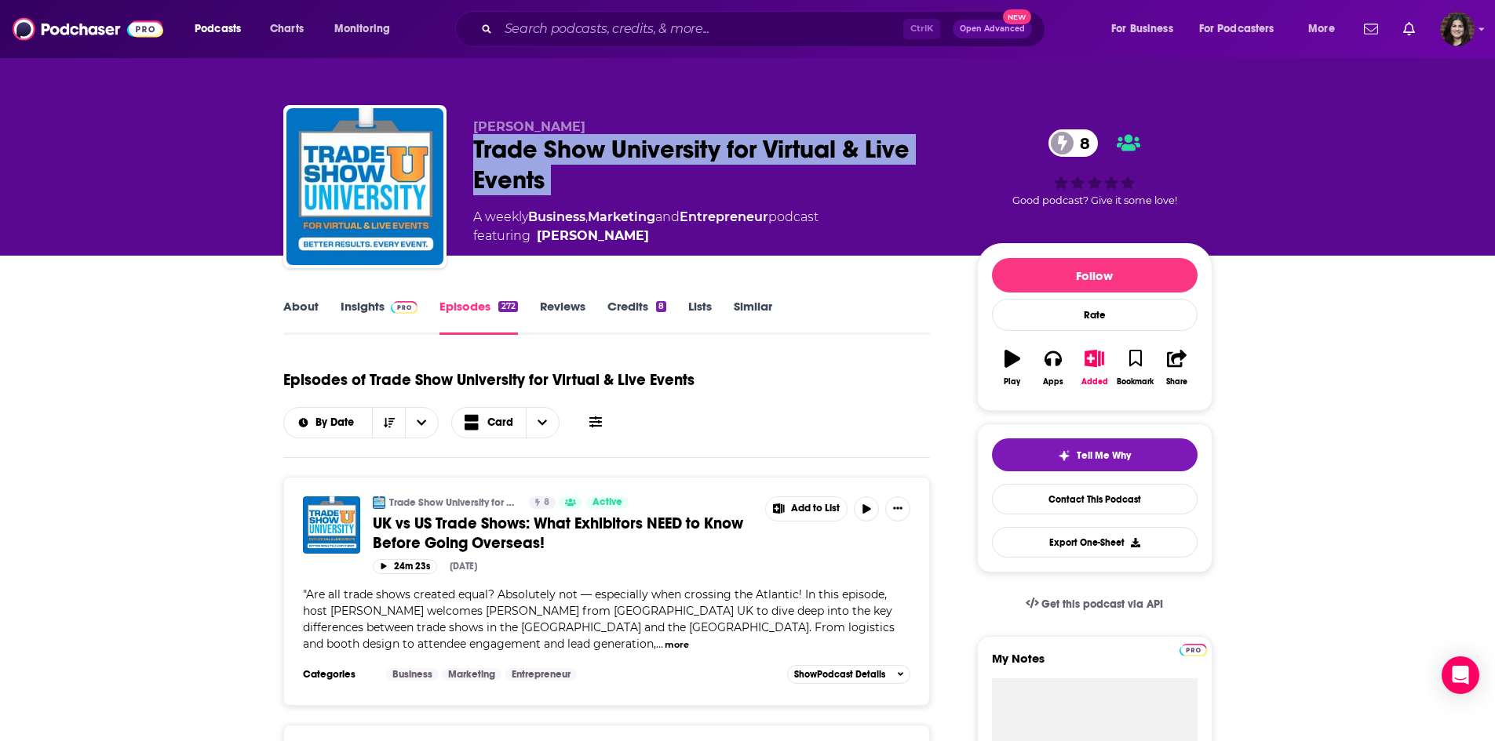
drag, startPoint x: 578, startPoint y: 177, endPoint x: 468, endPoint y: 141, distance: 116.4
click at [468, 141] on div "Jim Cermak Trade Show University for Virtual & Live Events 8 A weekly Business …" at bounding box center [747, 189] width 929 height 169
drag, startPoint x: 468, startPoint y: 141, endPoint x: 705, endPoint y: 149, distance: 237.9
click at [705, 149] on div "Jim Cermak Trade Show University for Virtual & Live Events 8 A weekly Business …" at bounding box center [747, 189] width 929 height 169
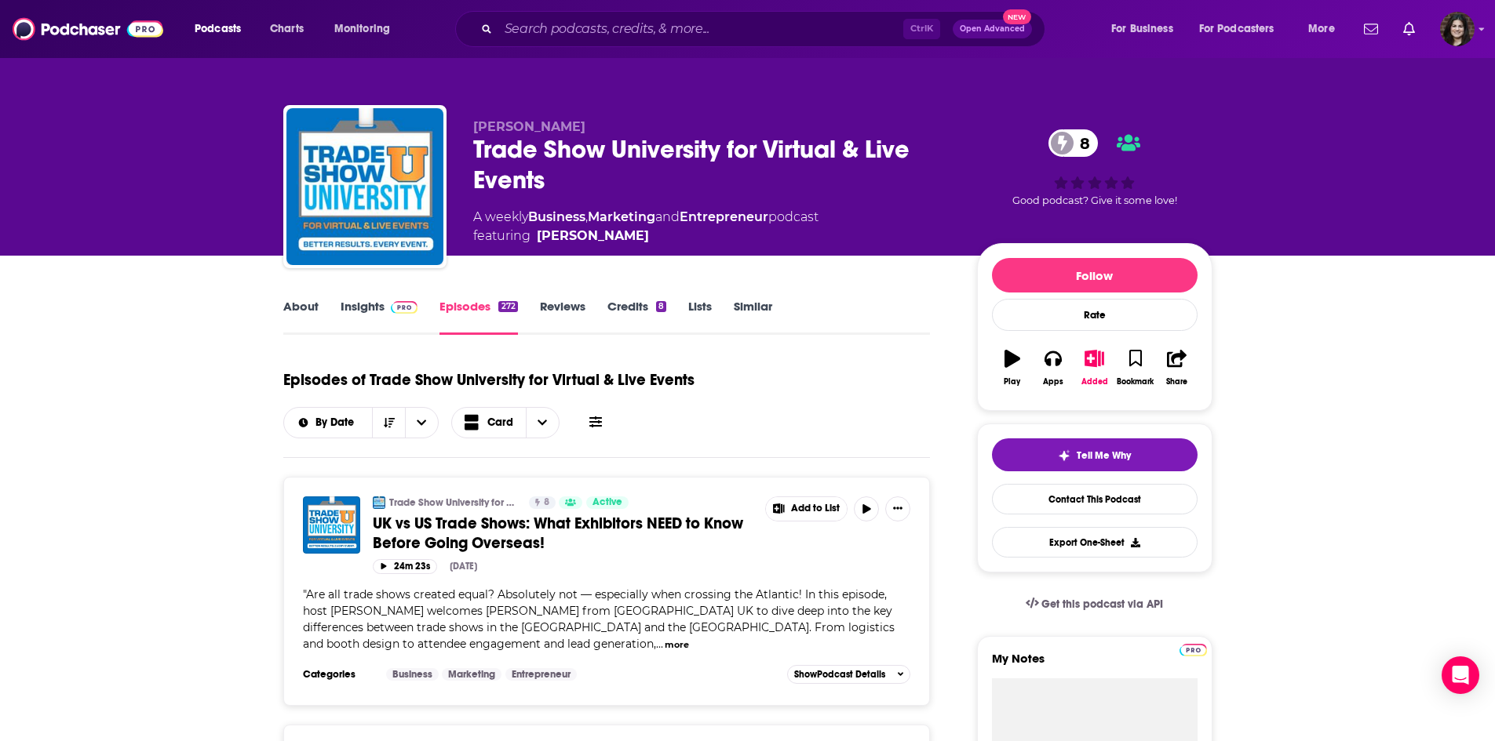
click at [466, 613] on span "Are all trade shows created equal? Absolutely not — especially when crossing th…" at bounding box center [599, 620] width 592 height 64
drag, startPoint x: 450, startPoint y: 604, endPoint x: 565, endPoint y: 607, distance: 115.4
click at [565, 607] on span "Are all trade shows created equal? Absolutely not — especially when crossing th…" at bounding box center [599, 620] width 592 height 64
copy span "s Andy Hickinbotham"
click at [309, 306] on link "About" at bounding box center [300, 317] width 35 height 36
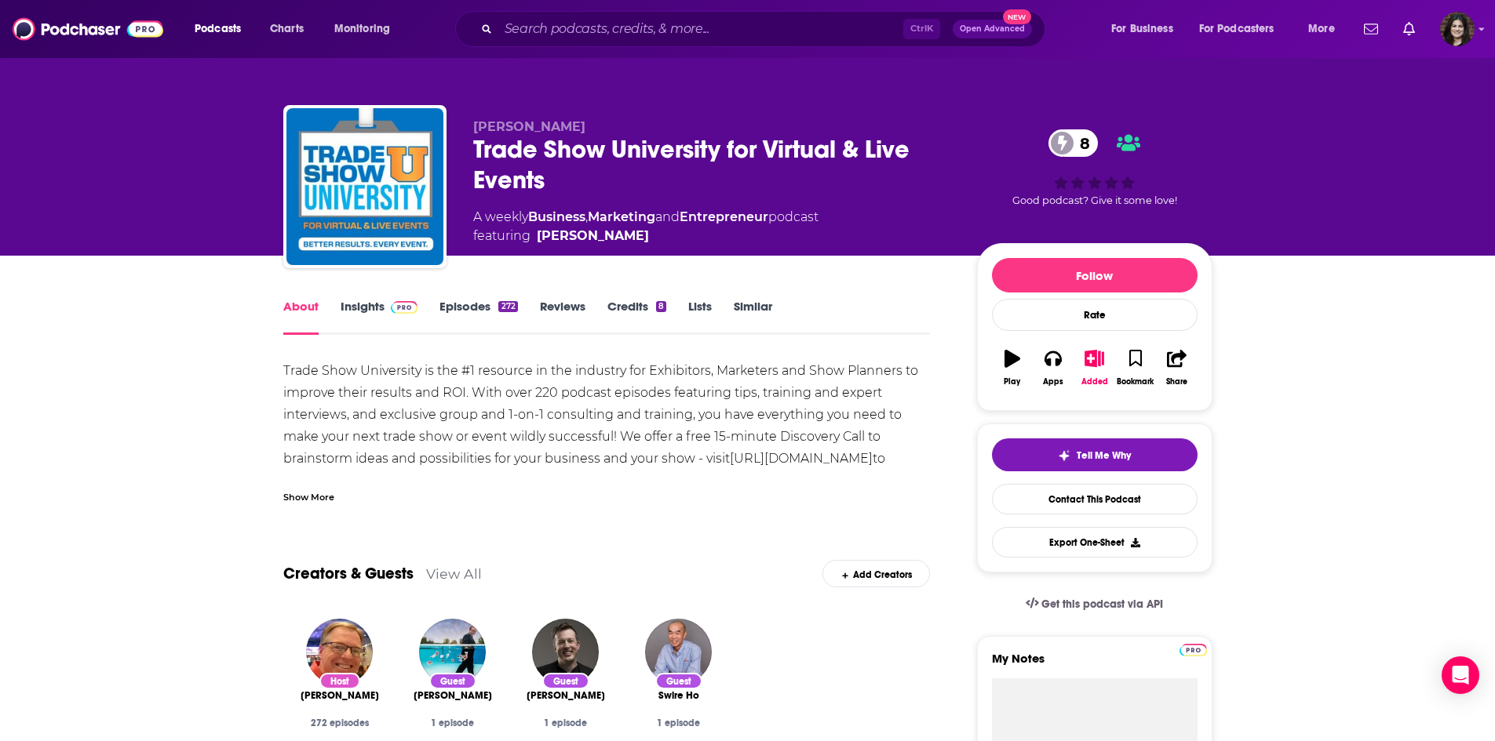
click at [374, 301] on link "Insights" at bounding box center [380, 317] width 78 height 36
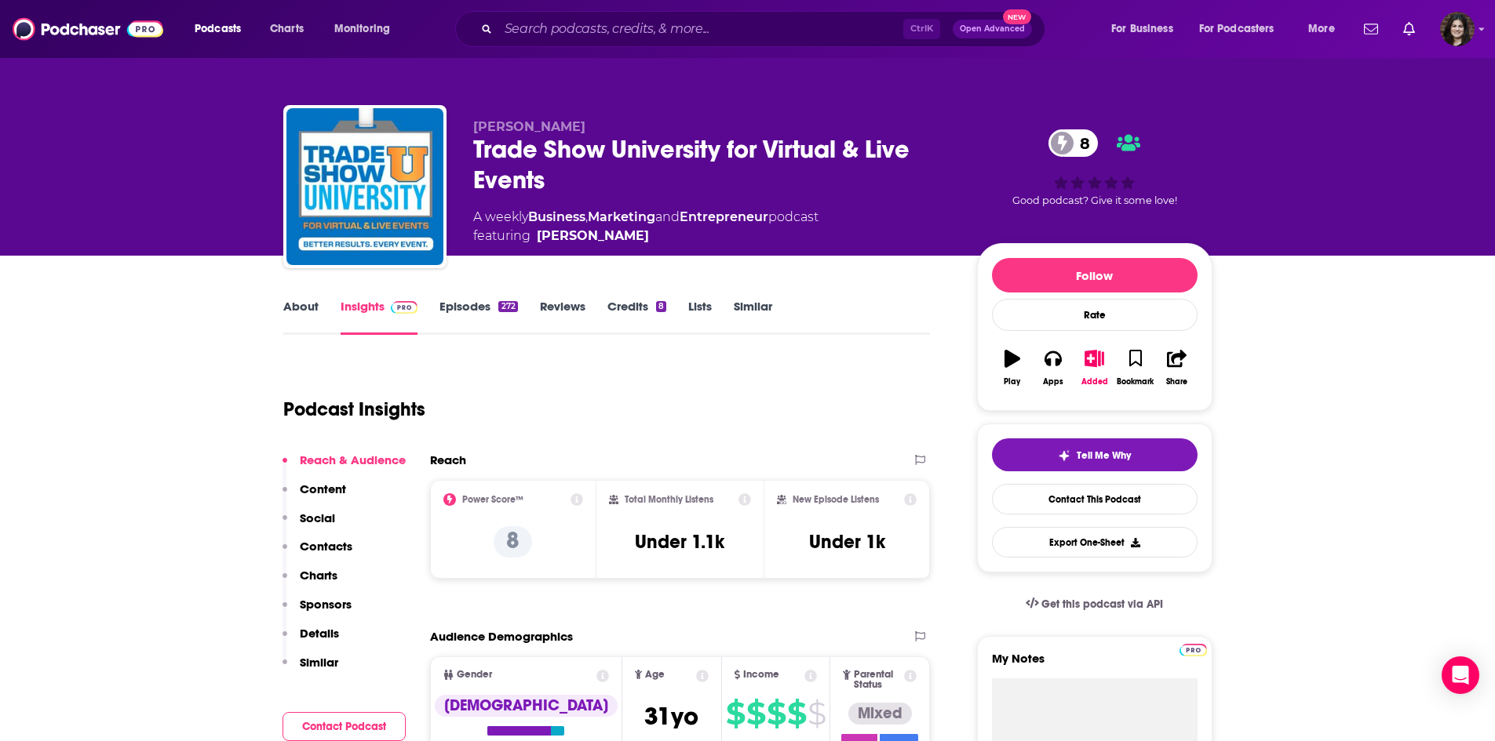
click at [343, 546] on p "Contacts" at bounding box center [326, 546] width 53 height 15
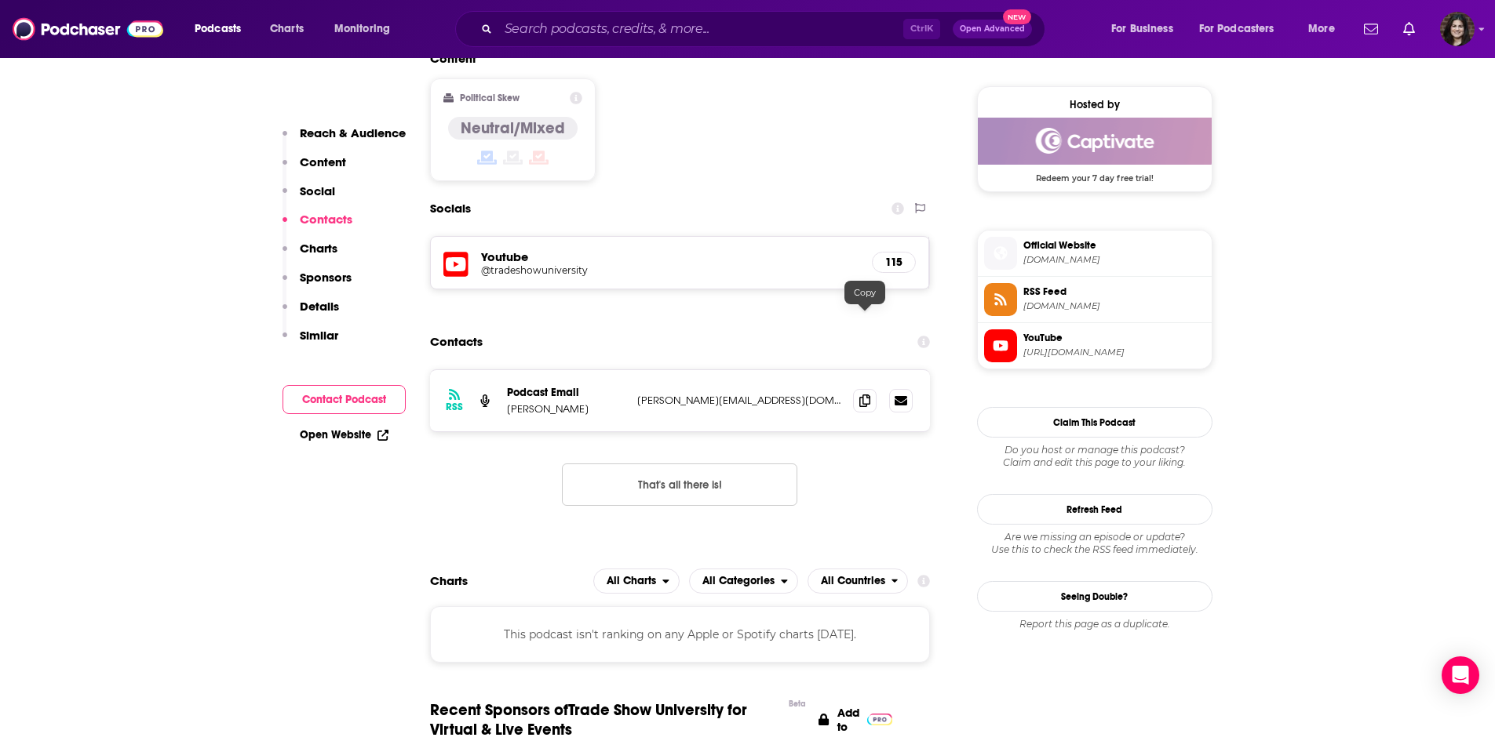
scroll to position [1274, 0]
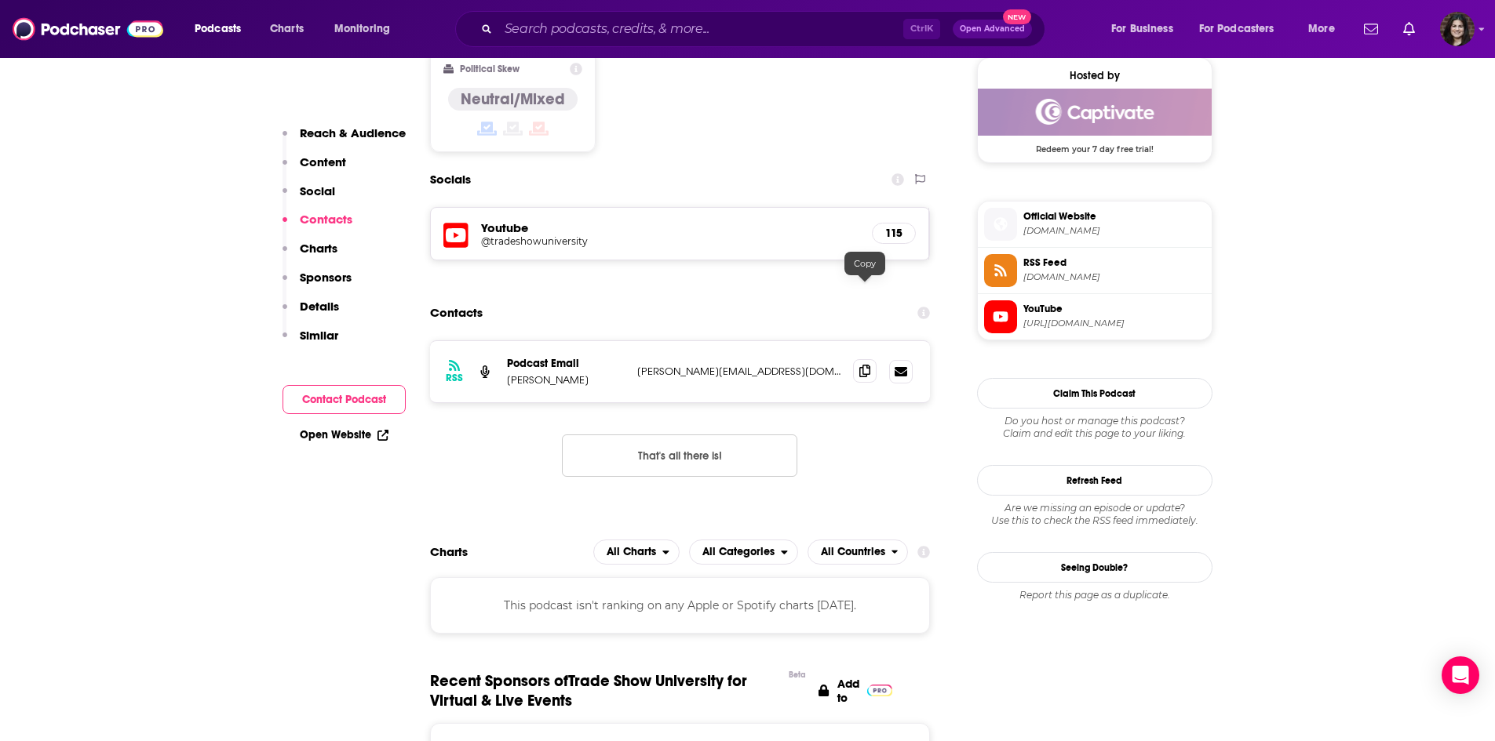
click at [861, 359] on span at bounding box center [865, 371] width 24 height 24
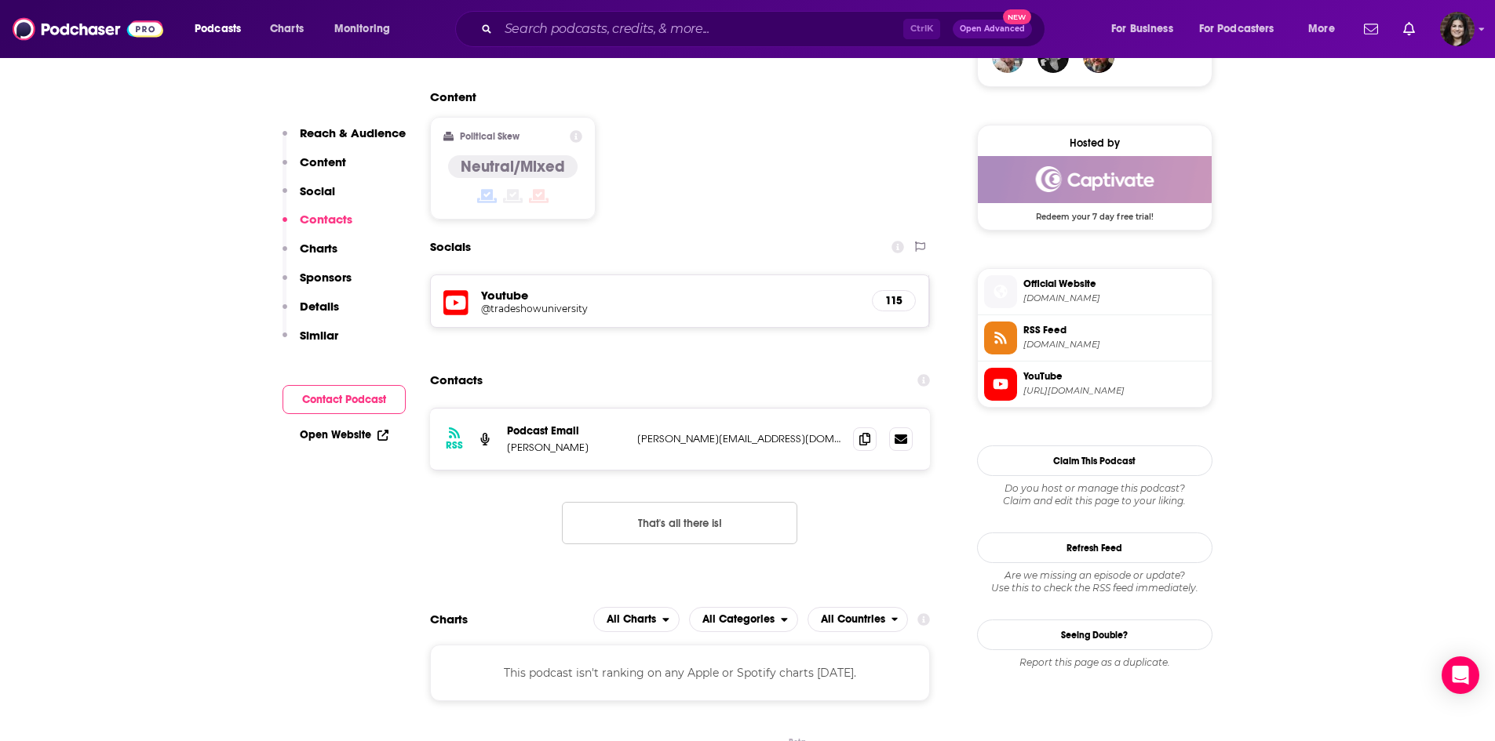
scroll to position [1039, 0]
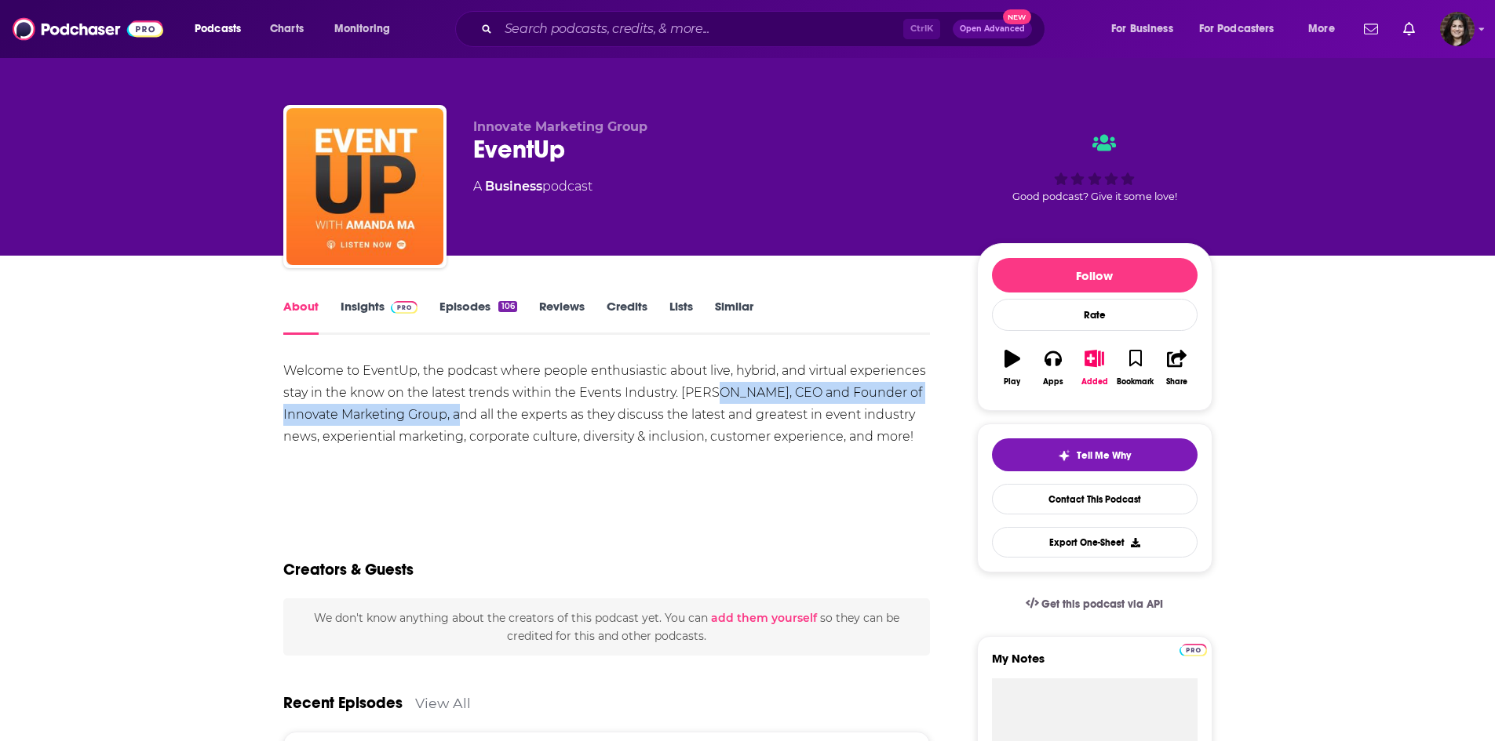
drag, startPoint x: 712, startPoint y: 391, endPoint x: 454, endPoint y: 417, distance: 258.7
click at [454, 417] on div "Welcome to EventUp, the podcast where people enthusiastic about live, hybrid, a…" at bounding box center [606, 404] width 647 height 88
copy div "[PERSON_NAME], CEO and Founder of Innovate Marketing Group,"
click at [327, 414] on div "Welcome to EventUp, the podcast where people enthusiastic about live, hybrid, a…" at bounding box center [606, 404] width 647 height 88
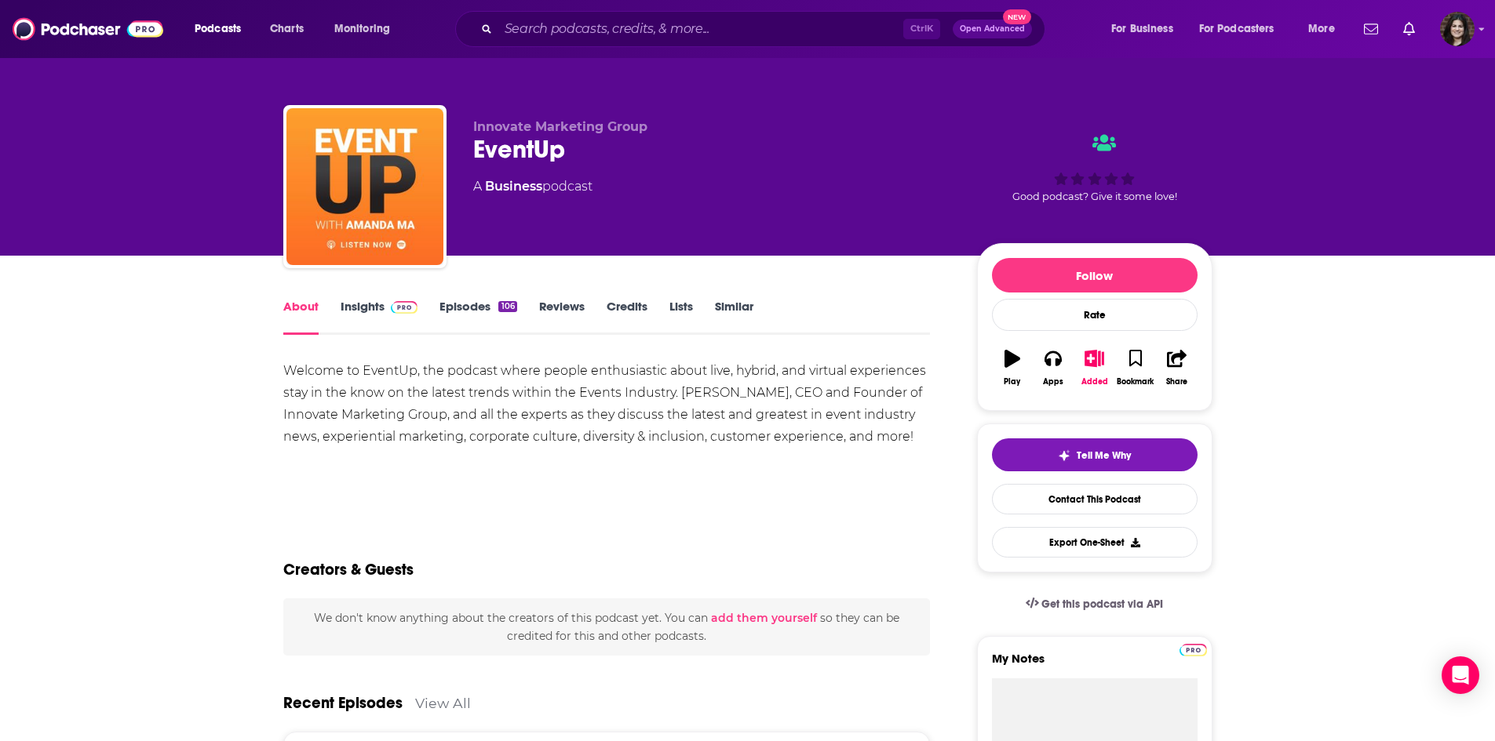
click at [332, 399] on div "Welcome to EventUp, the podcast where people enthusiastic about live, hybrid, a…" at bounding box center [606, 404] width 647 height 88
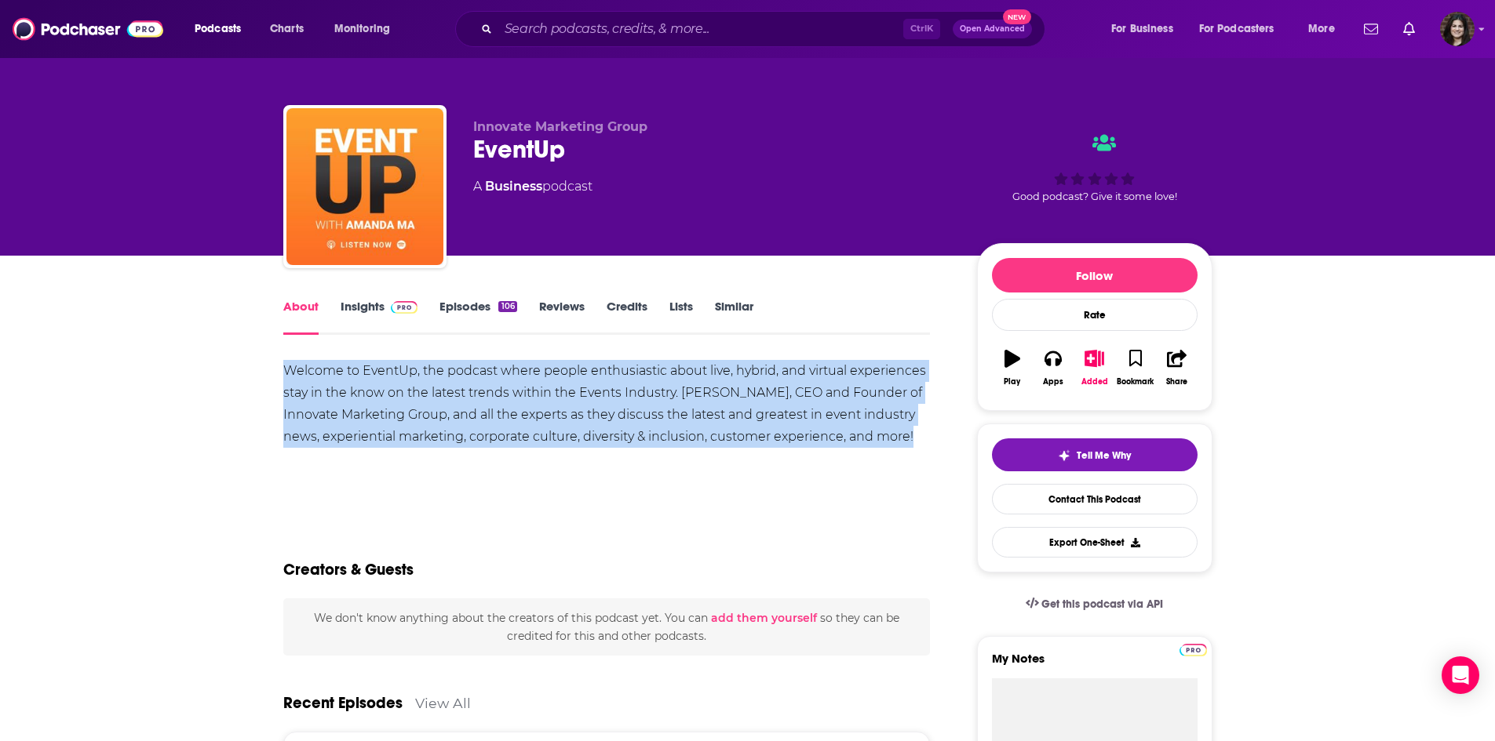
click at [332, 399] on div "Welcome to EventUp, the podcast where people enthusiastic about live, hybrid, a…" at bounding box center [606, 404] width 647 height 88
copy div "Welcome to EventUp, the podcast where people enthusiastic about live, hybrid, a…"
click at [371, 374] on div "Welcome to EventUp, the podcast where people enthusiastic about live, hybrid, a…" at bounding box center [606, 404] width 647 height 88
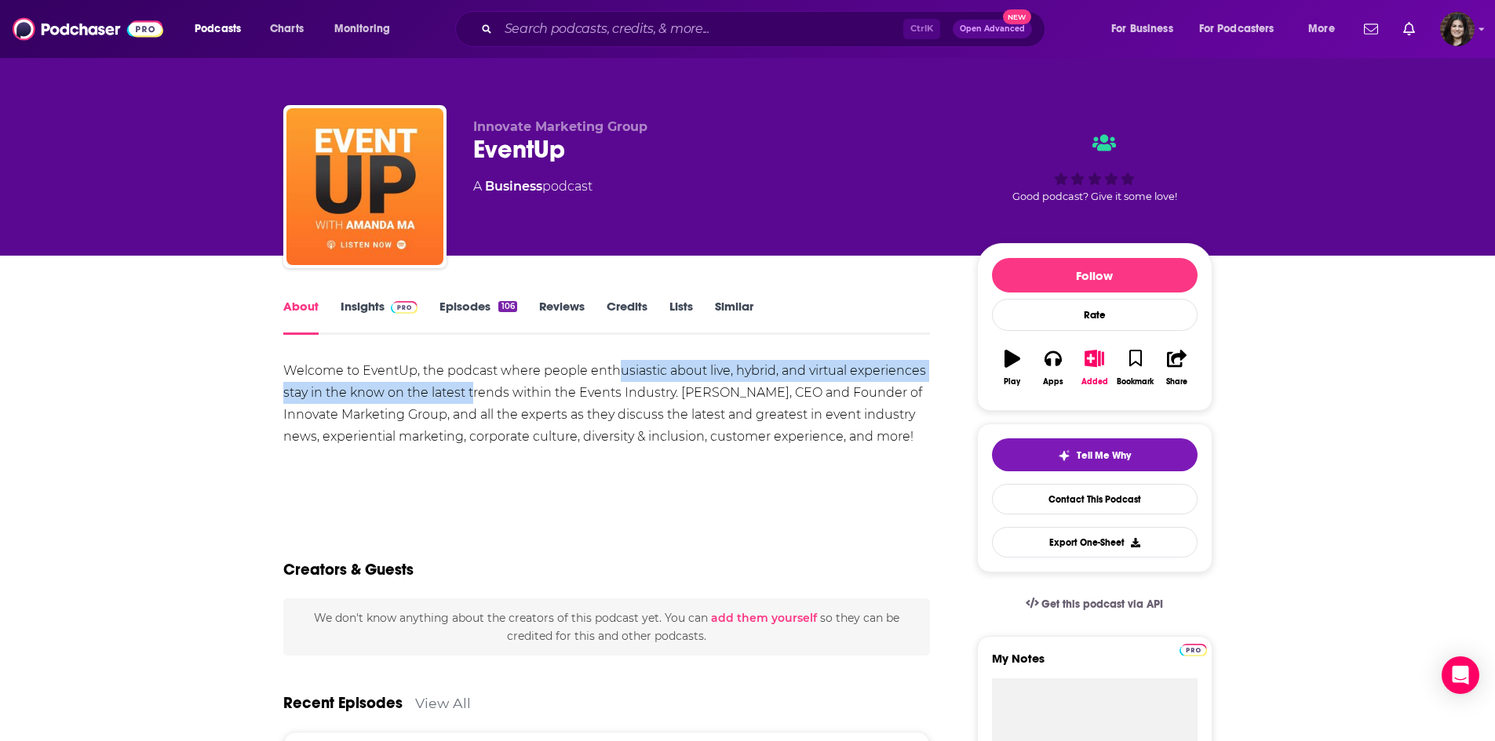
click at [618, 362] on div "Welcome to EventUp, the podcast where people enthusiastic about live, hybrid, a…" at bounding box center [606, 404] width 647 height 88
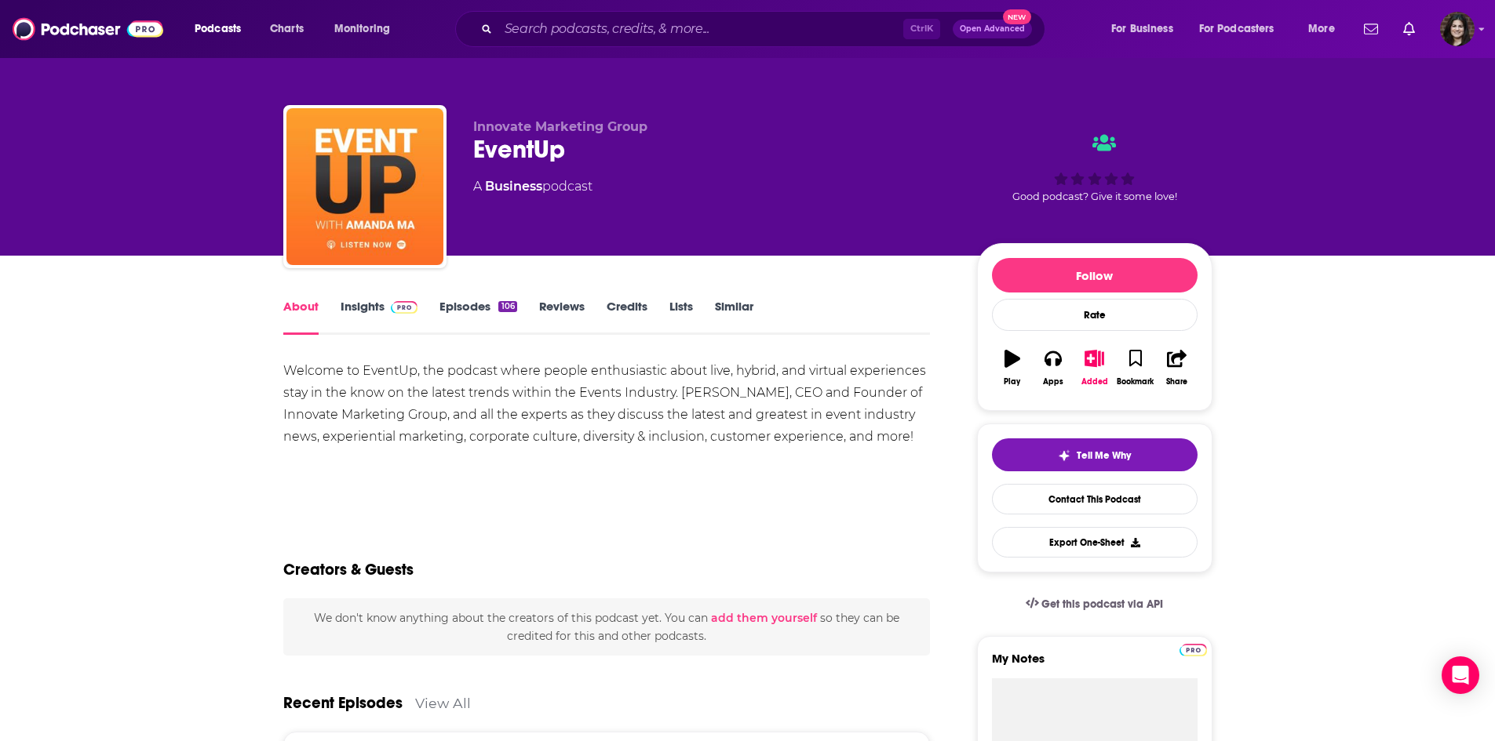
click at [599, 377] on div "Welcome to EventUp, the podcast where people enthusiastic about live, hybrid, a…" at bounding box center [606, 404] width 647 height 88
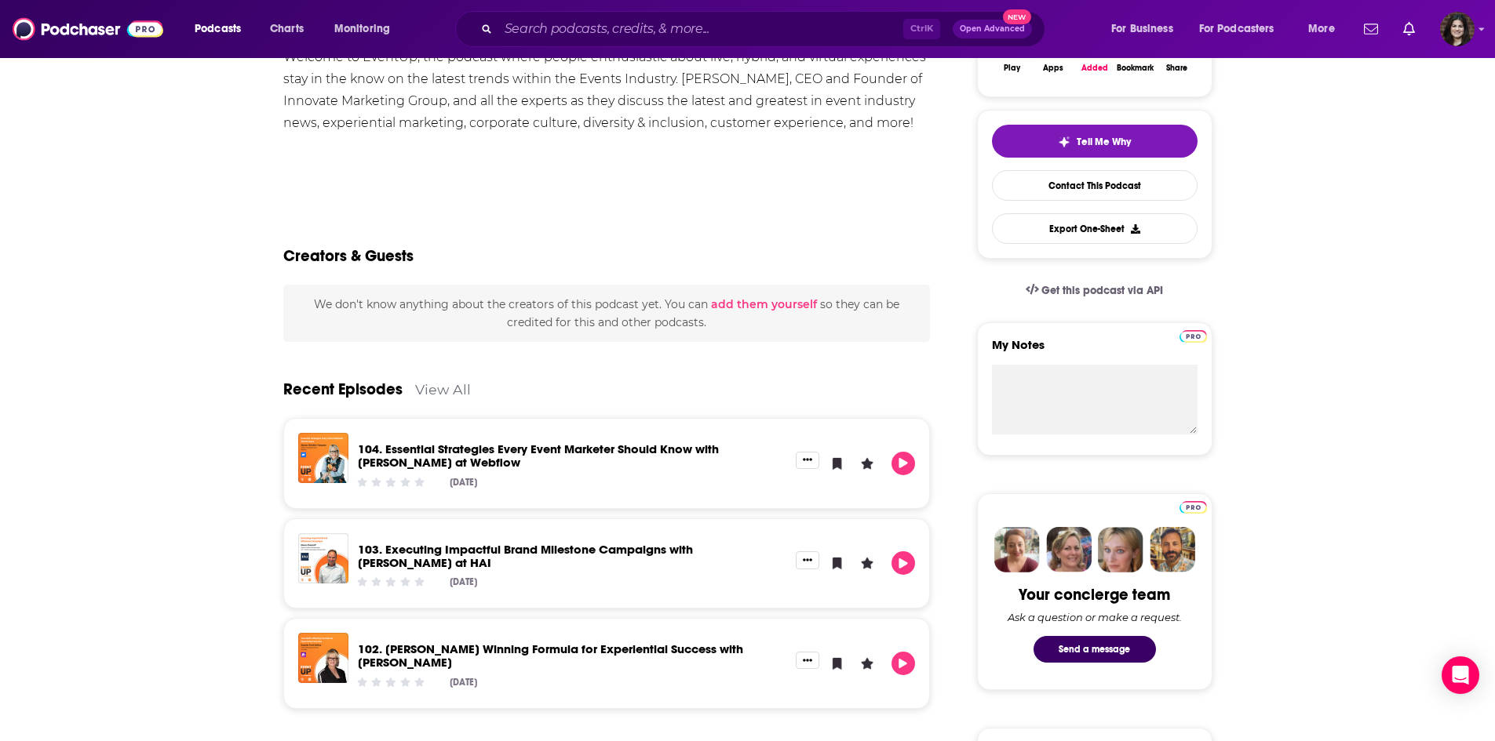
scroll to position [78, 0]
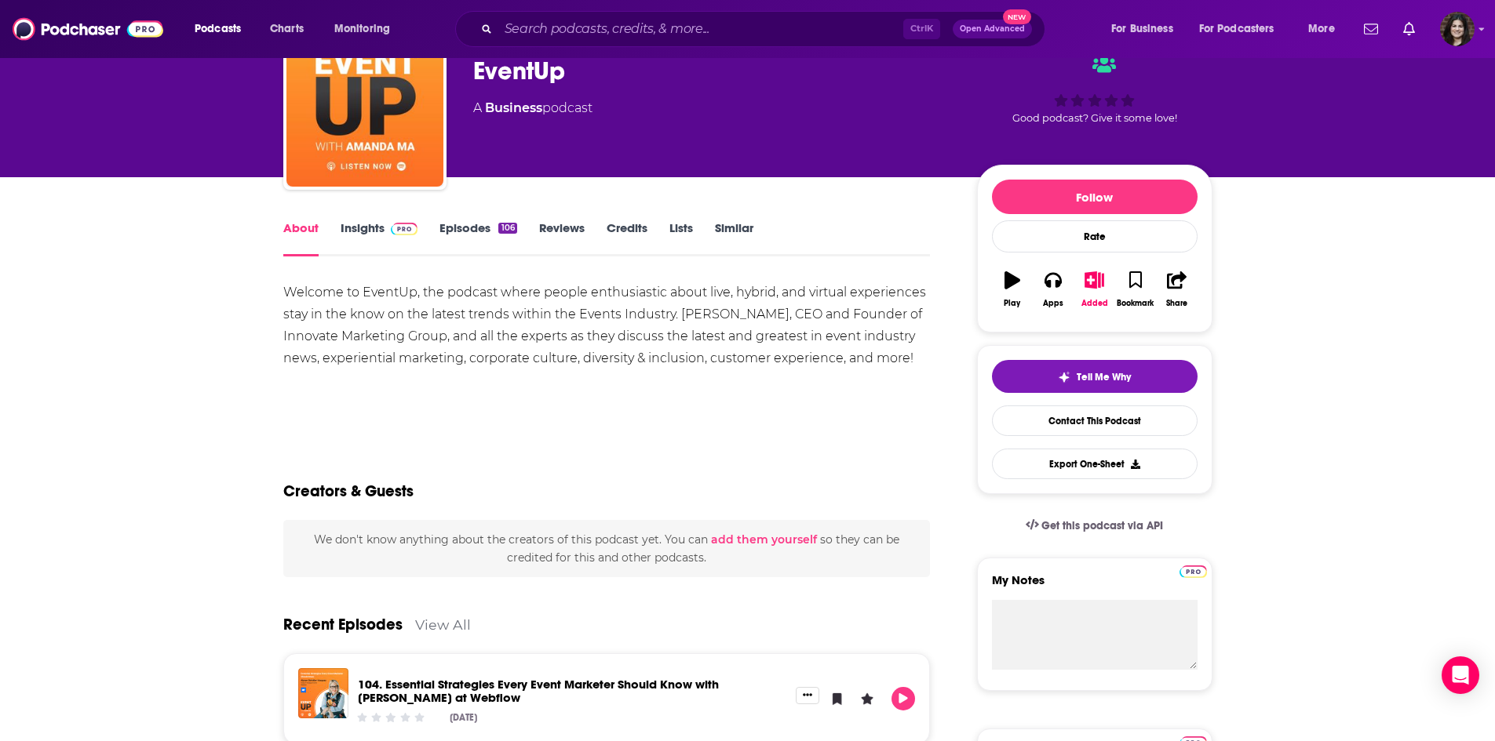
click at [453, 233] on link "Episodes 106" at bounding box center [477, 238] width 77 height 36
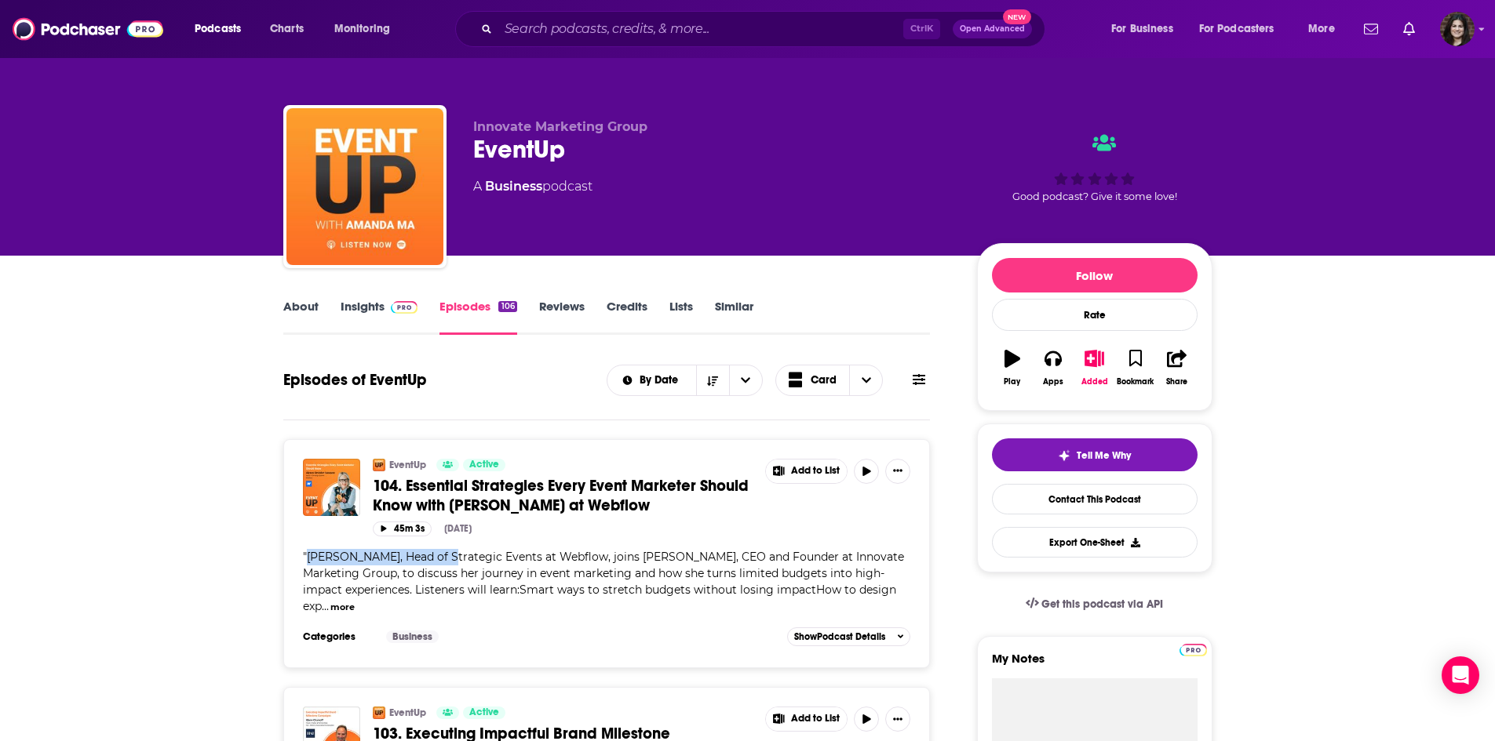
drag, startPoint x: 440, startPoint y: 556, endPoint x: 307, endPoint y: 556, distance: 133.4
click at [307, 556] on span "Alyson Strickler-Vazquez, Head of Strategic Events at Webflow, joins Amanda Ma,…" at bounding box center [603, 582] width 601 height 64
copy span "Alyson Strickler-Vazquez"
click at [344, 317] on link "Insights" at bounding box center [380, 317] width 78 height 36
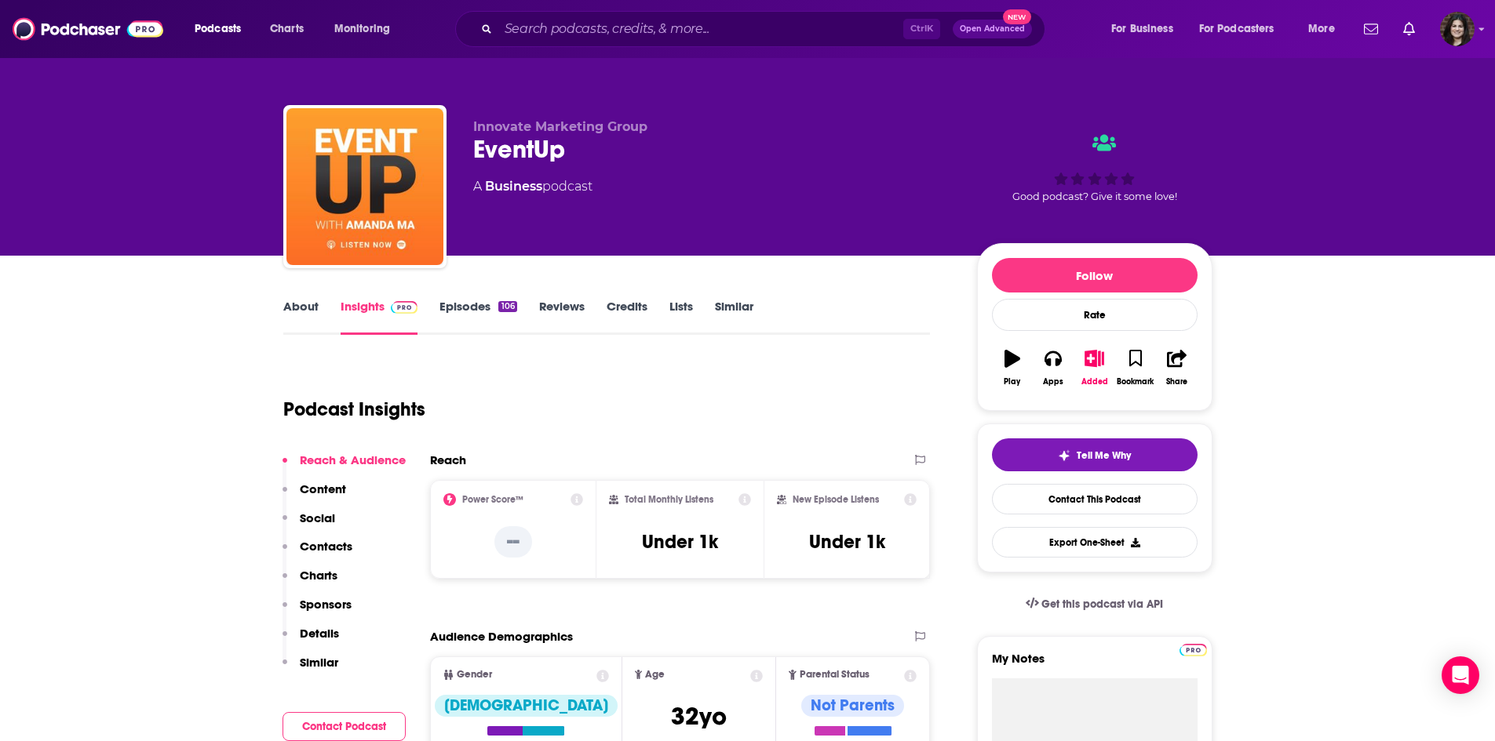
click at [307, 544] on p "Contacts" at bounding box center [326, 546] width 53 height 15
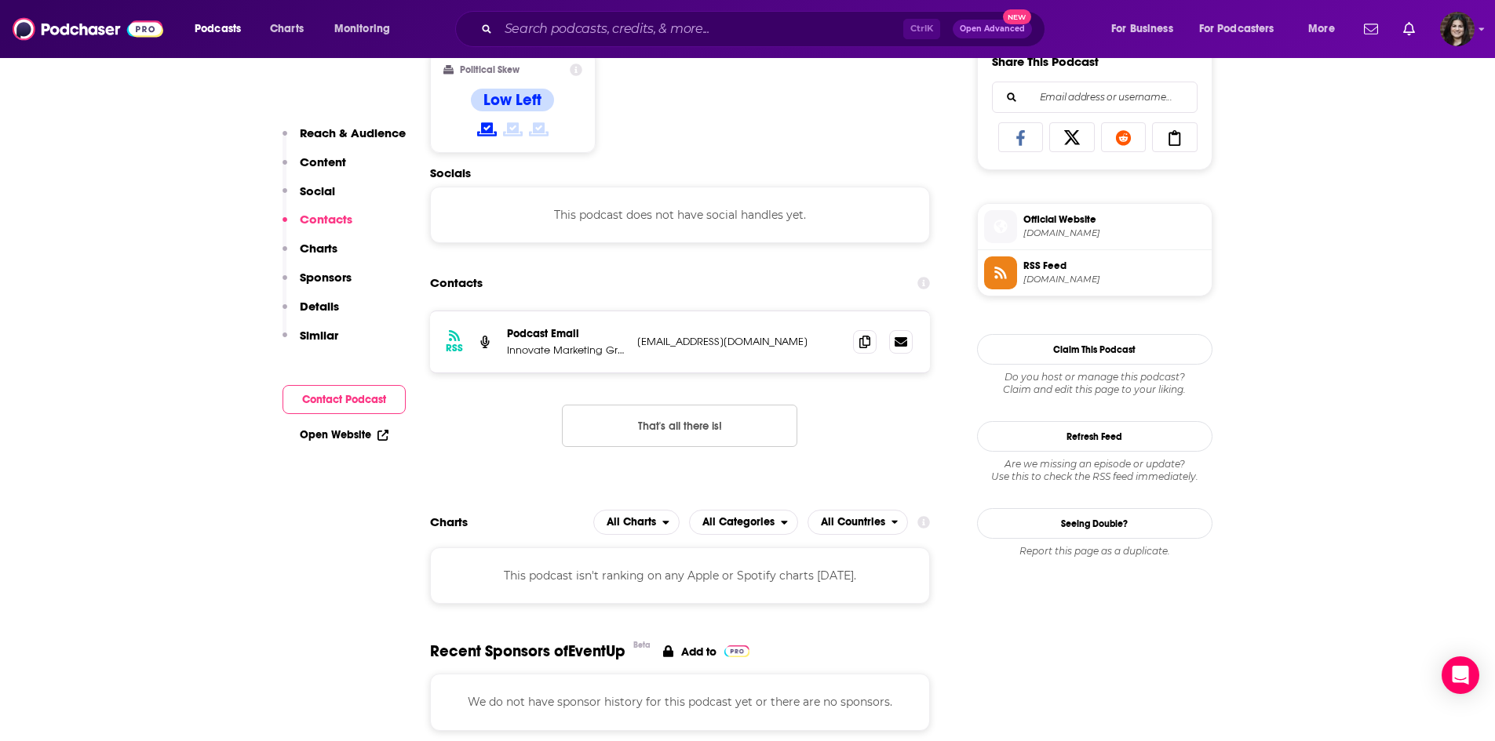
scroll to position [1053, 0]
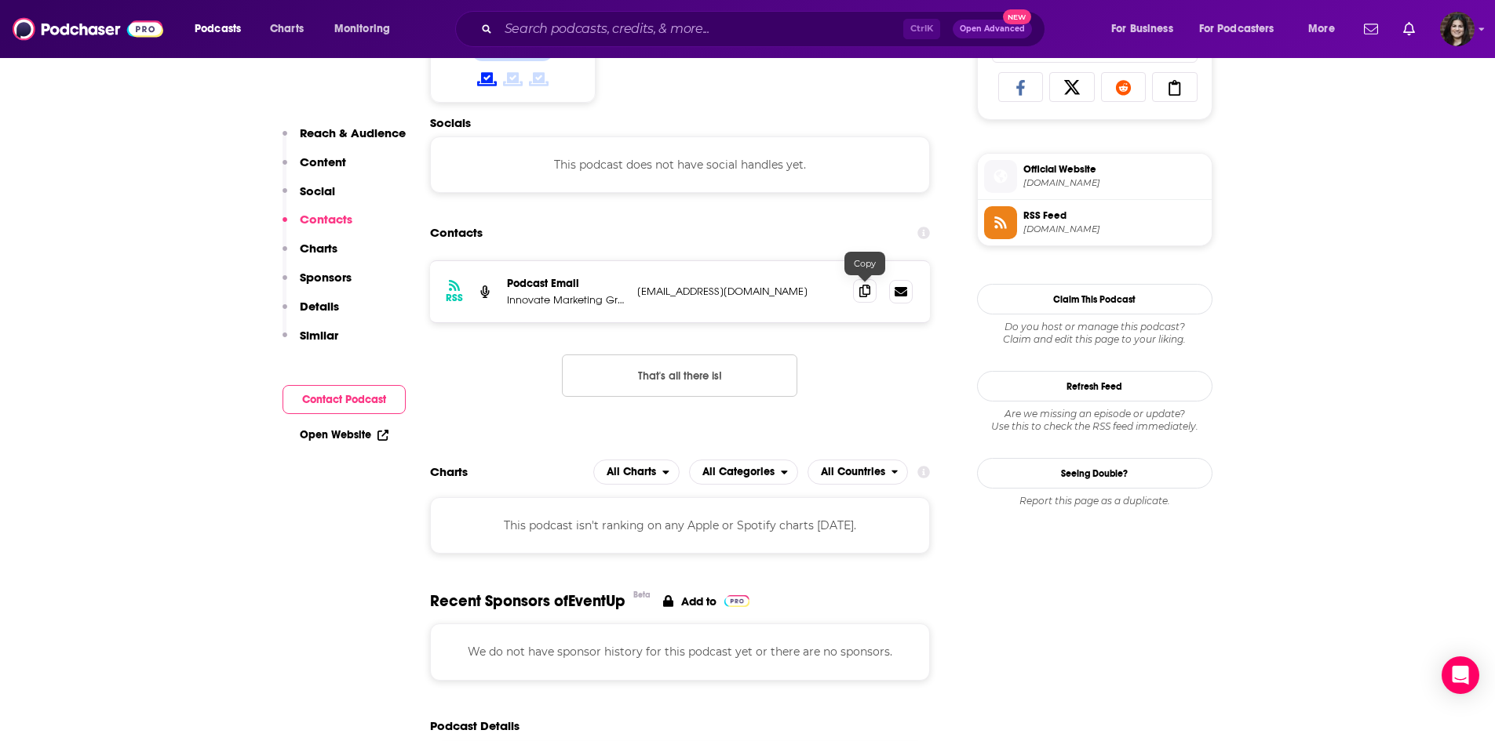
click at [861, 297] on span at bounding box center [865, 291] width 24 height 24
